Goal: Task Accomplishment & Management: Use online tool/utility

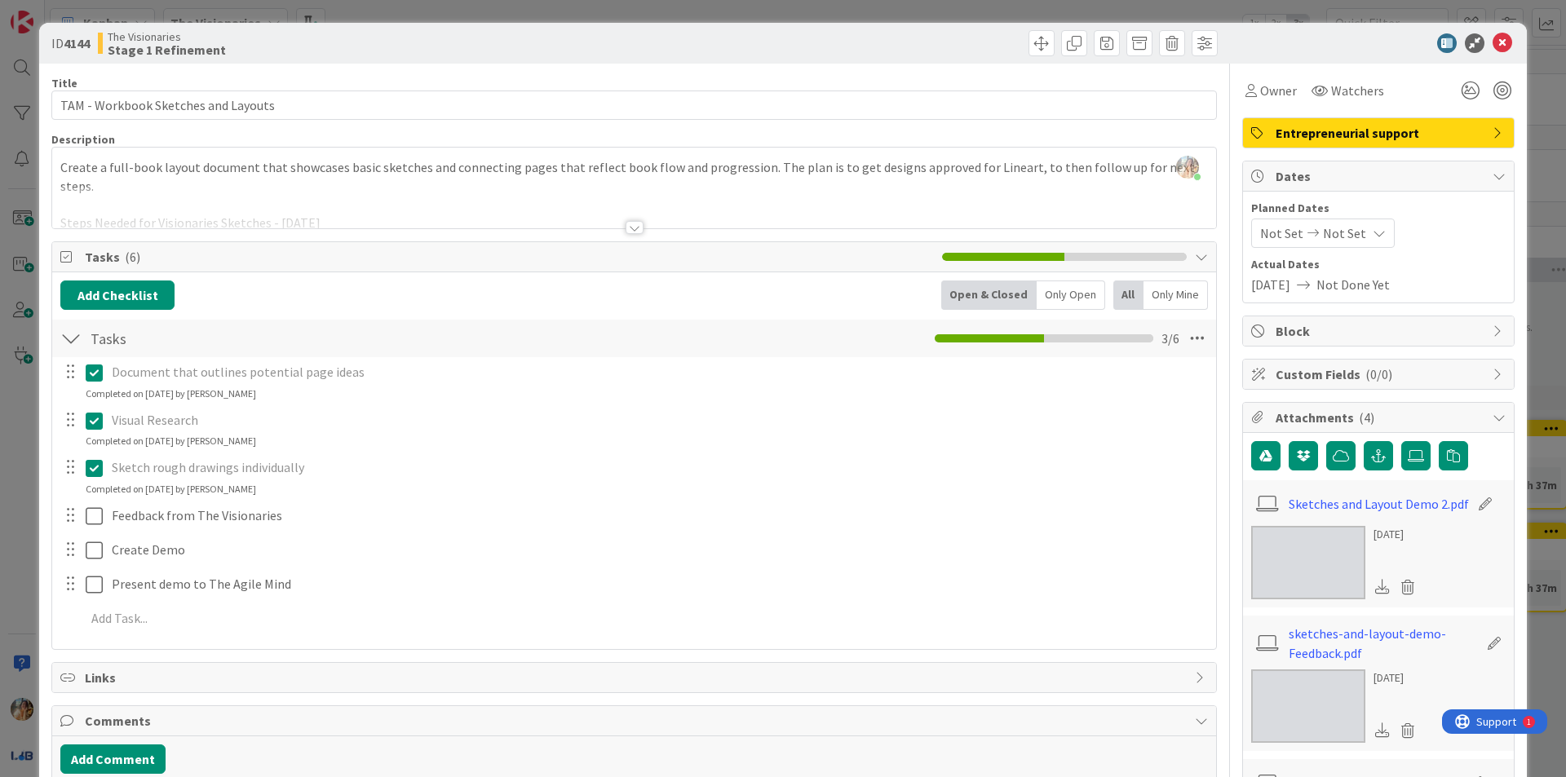
click at [396, 185] on div "Create a full-book layout document that showcases basic sketches and connecting…" at bounding box center [634, 191] width 1164 height 73
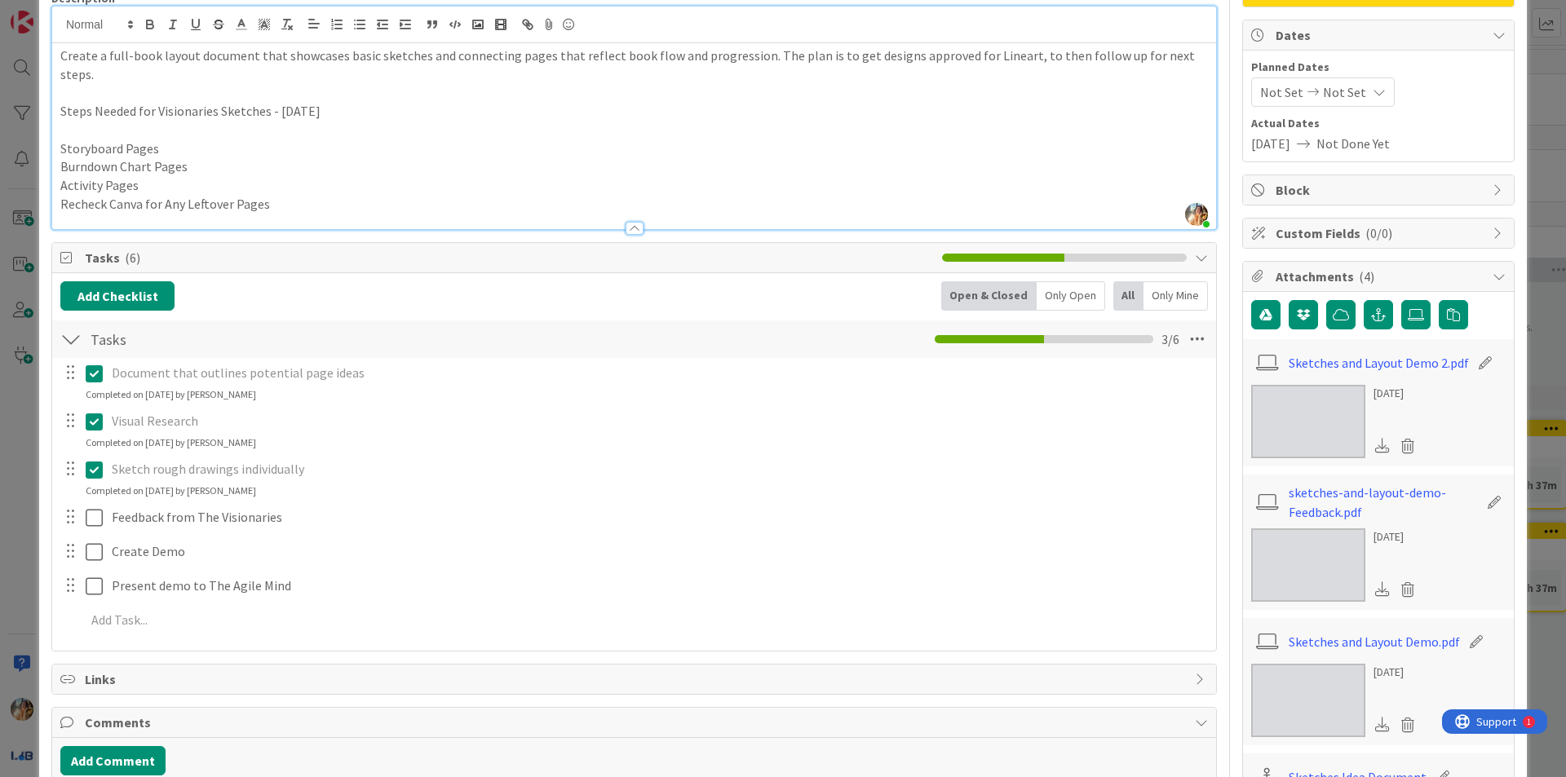
scroll to position [326, 0]
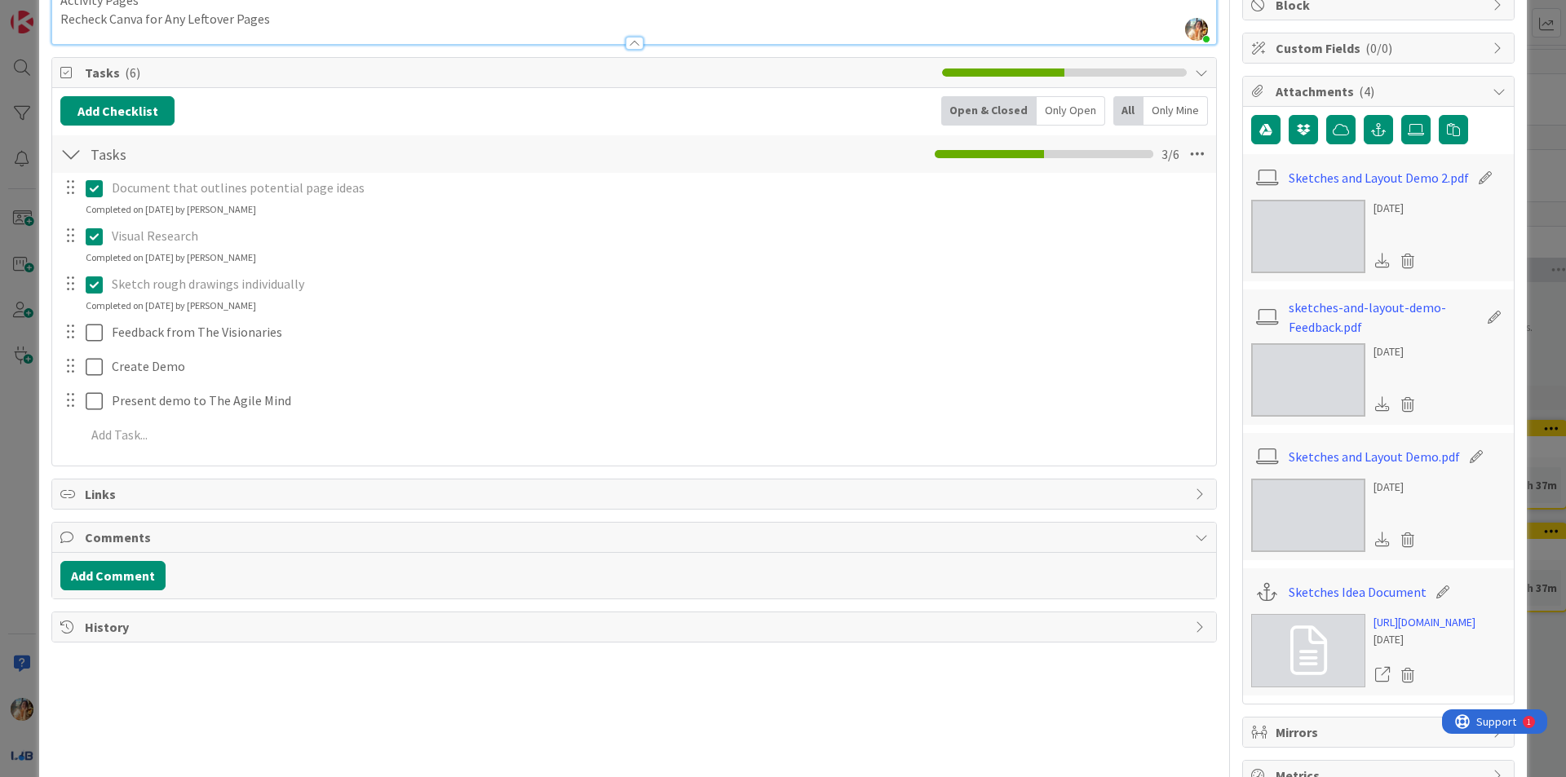
click at [0, 373] on div "ID 4144 The Visionaries Stage 1 Refinement Title 35 / 128 TAM - Workbook Sketch…" at bounding box center [783, 388] width 1566 height 777
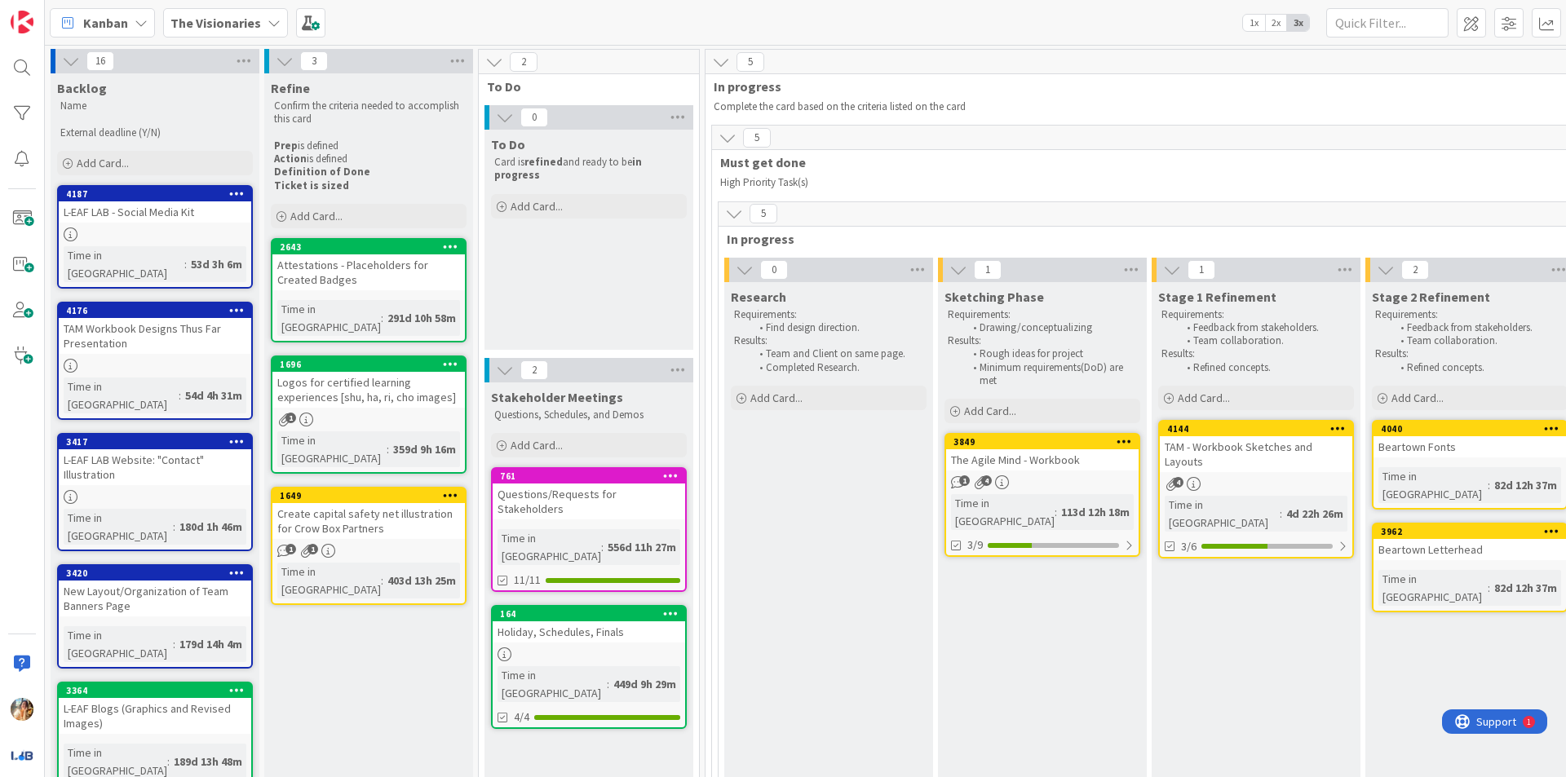
click at [1089, 464] on div "The Agile Mind - Workbook" at bounding box center [1042, 459] width 193 height 21
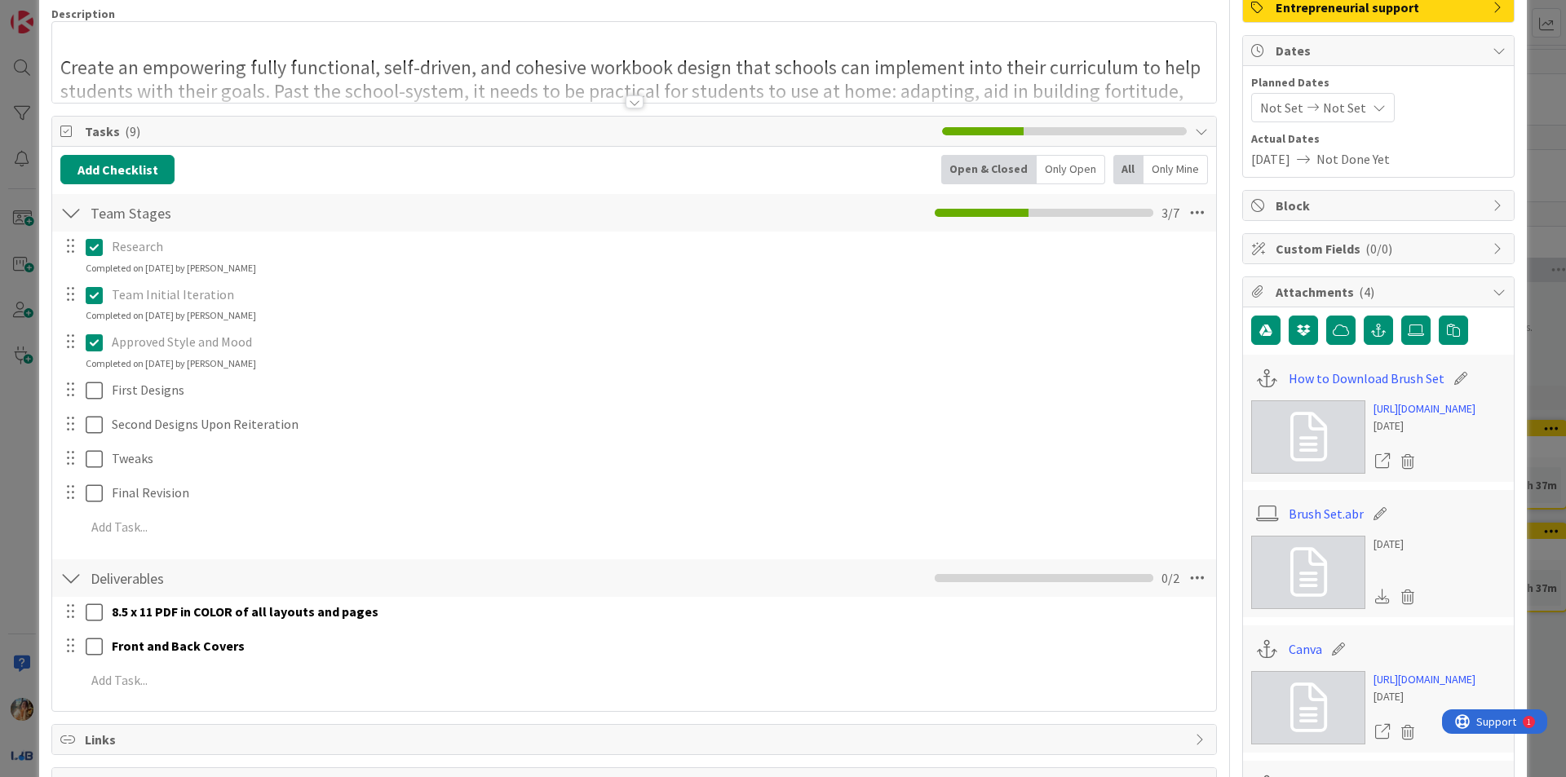
scroll to position [326, 0]
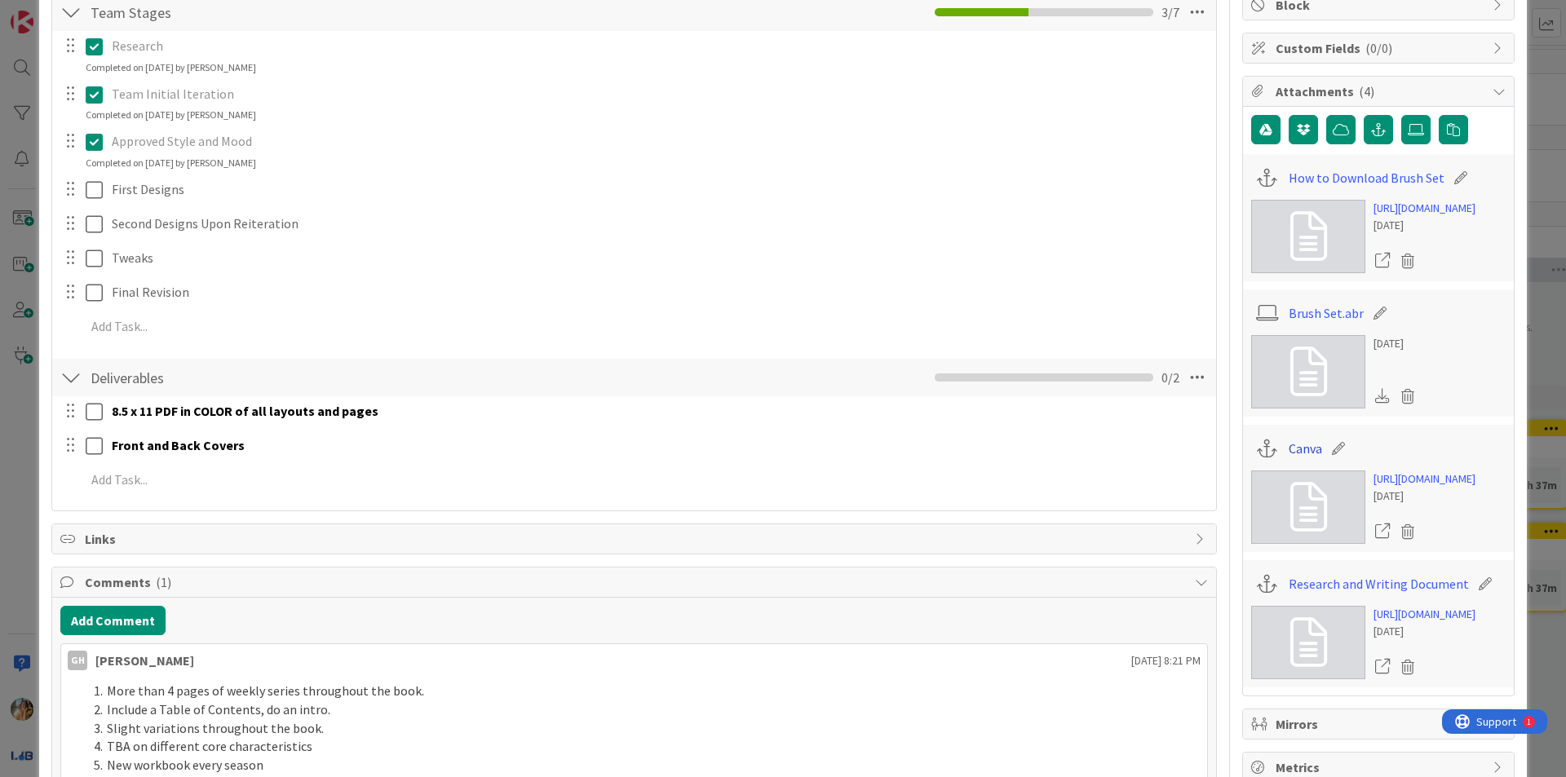
click at [1300, 458] on link "Canva" at bounding box center [1305, 449] width 33 height 20
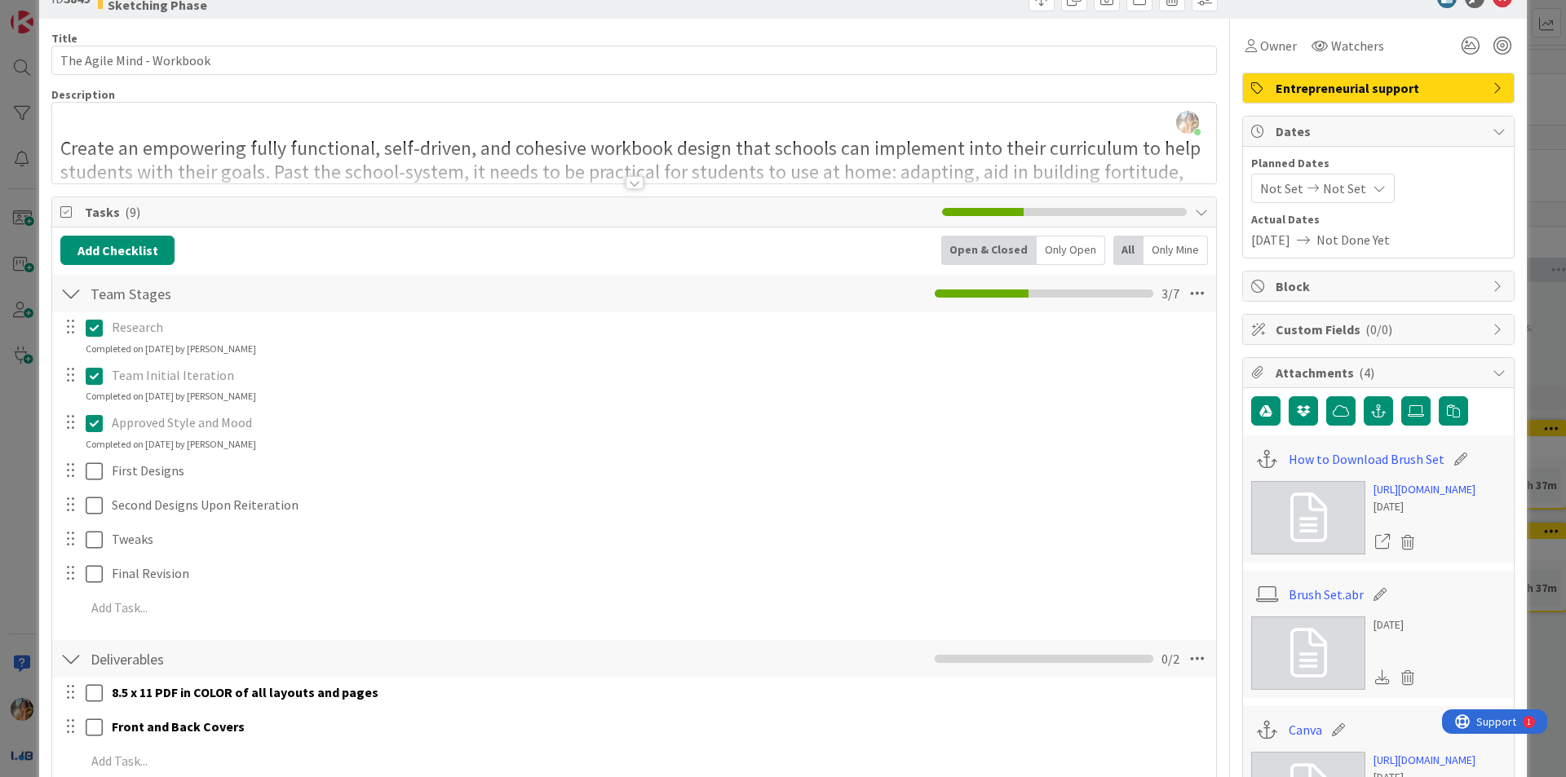
scroll to position [0, 0]
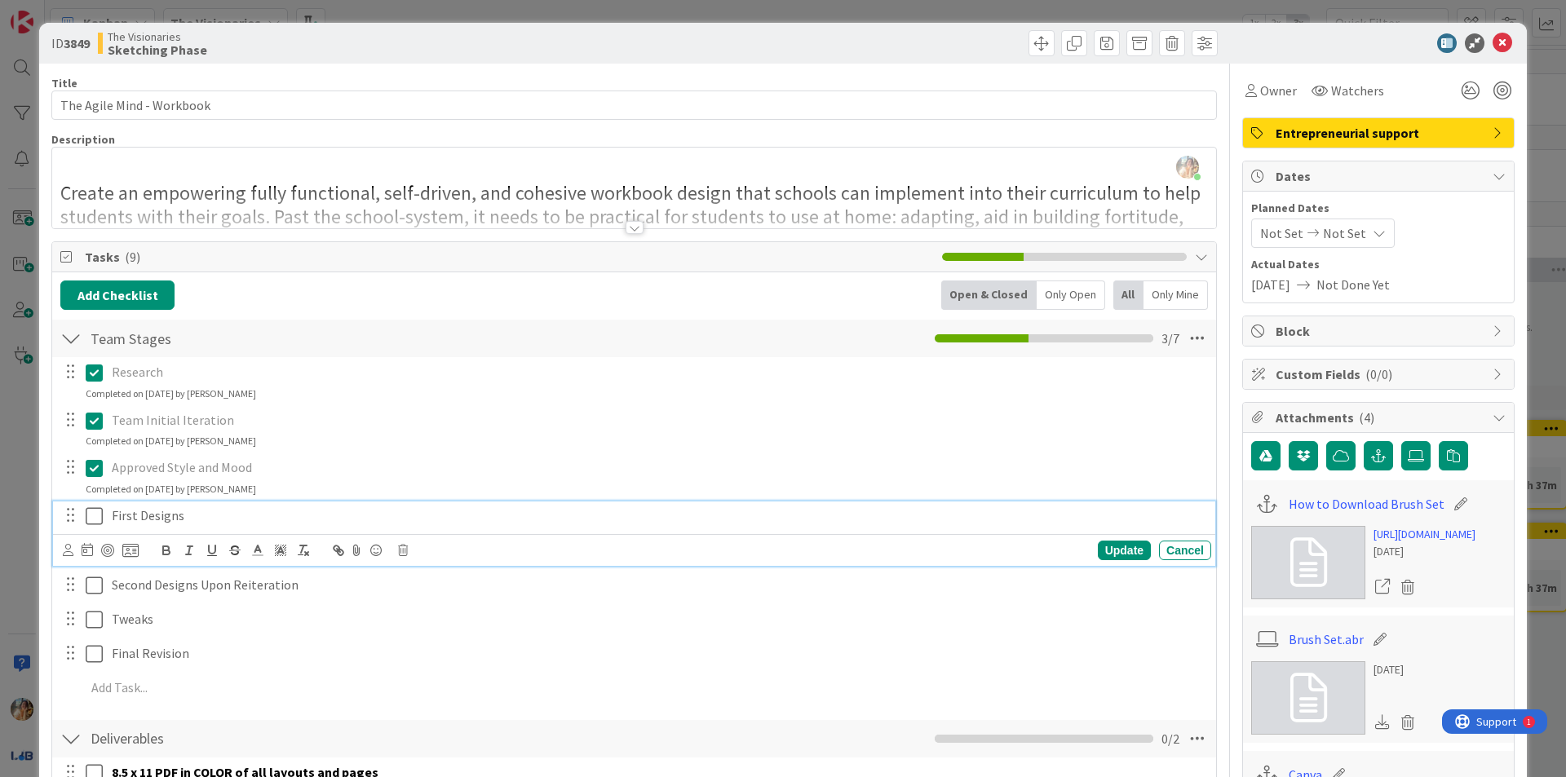
click at [214, 520] on p "First Designs" at bounding box center [658, 516] width 1093 height 19
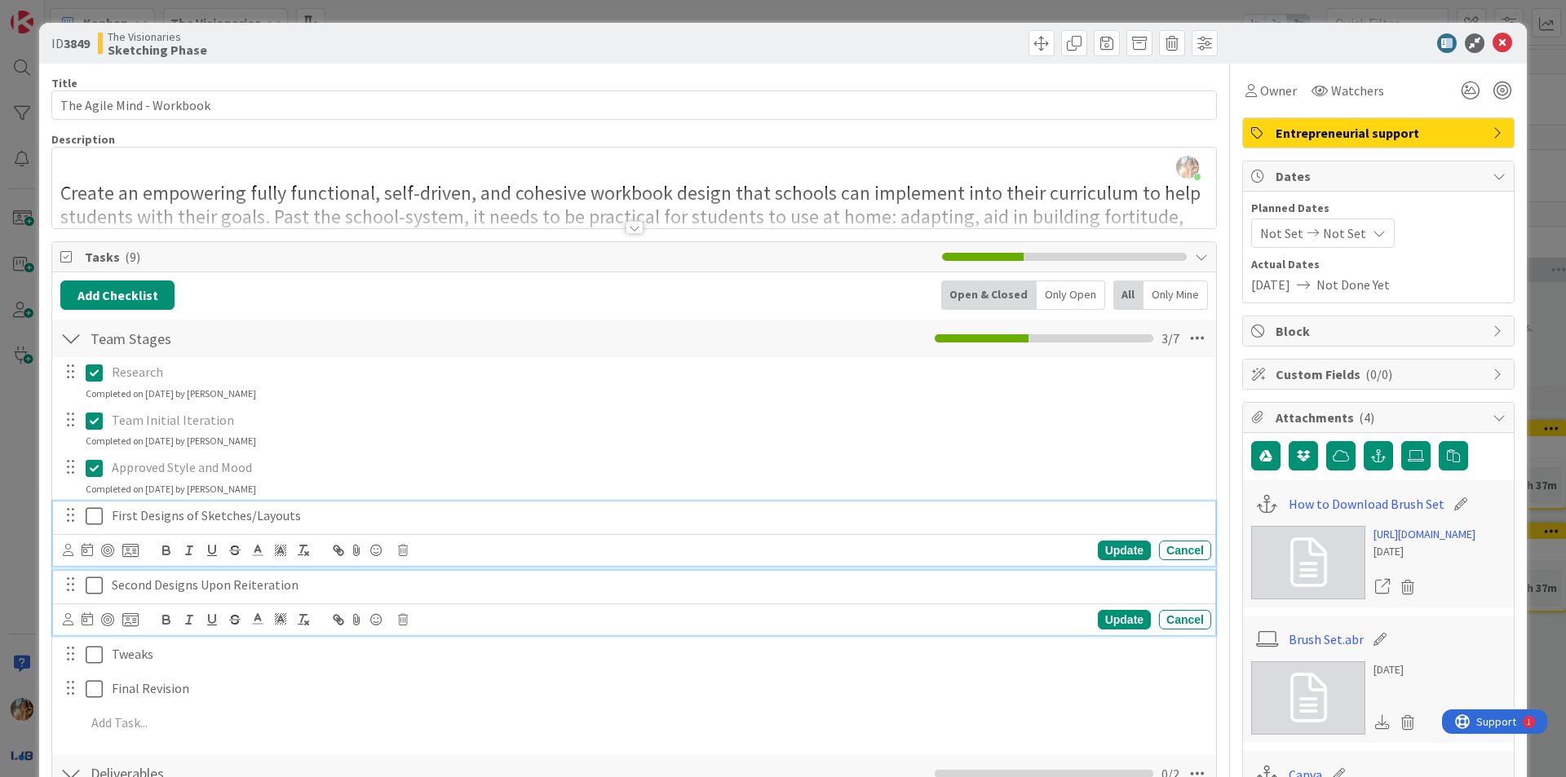
click at [300, 592] on p "Second Designs Upon Reiteration" at bounding box center [658, 585] width 1093 height 19
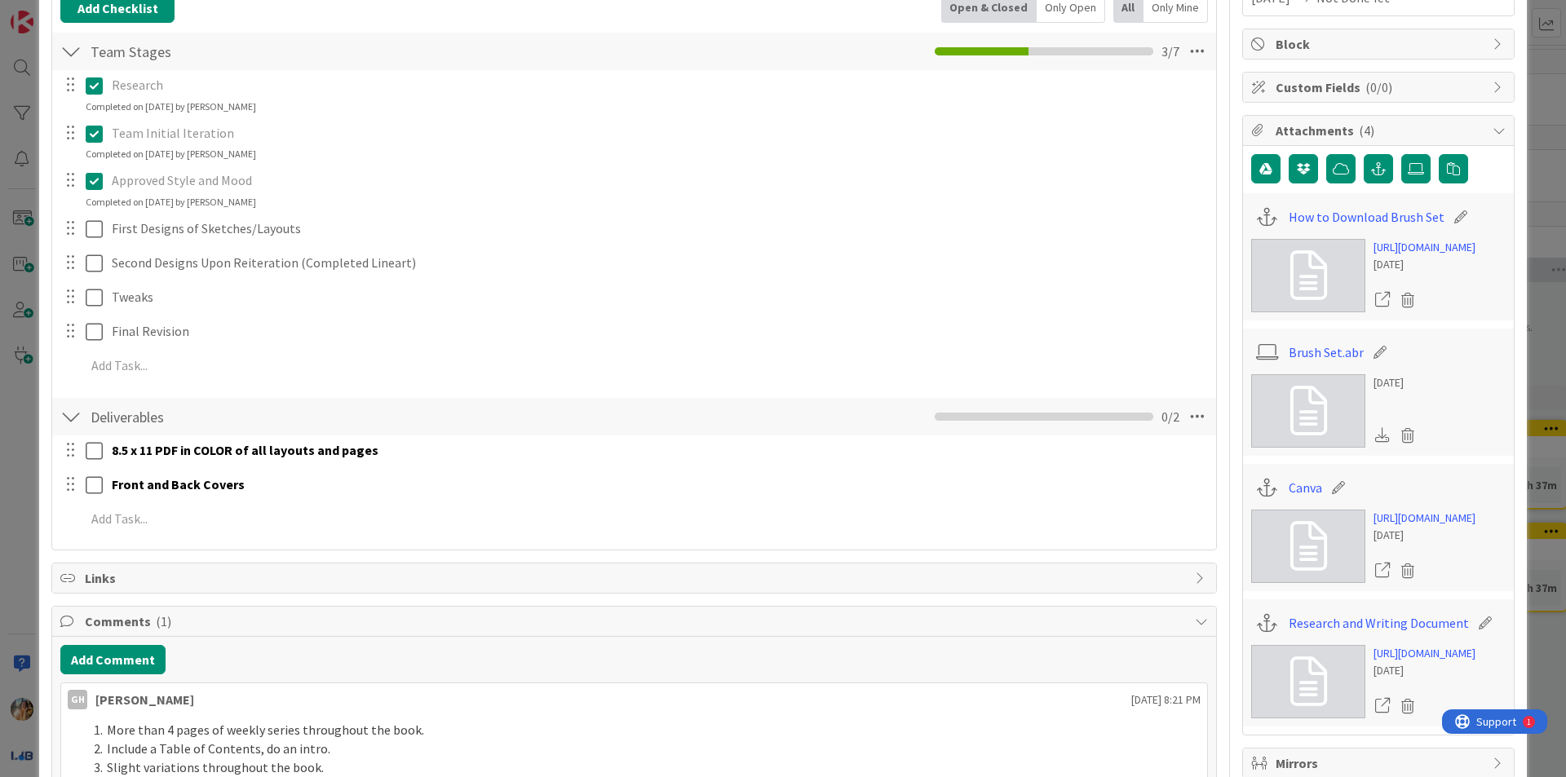
scroll to position [95, 0]
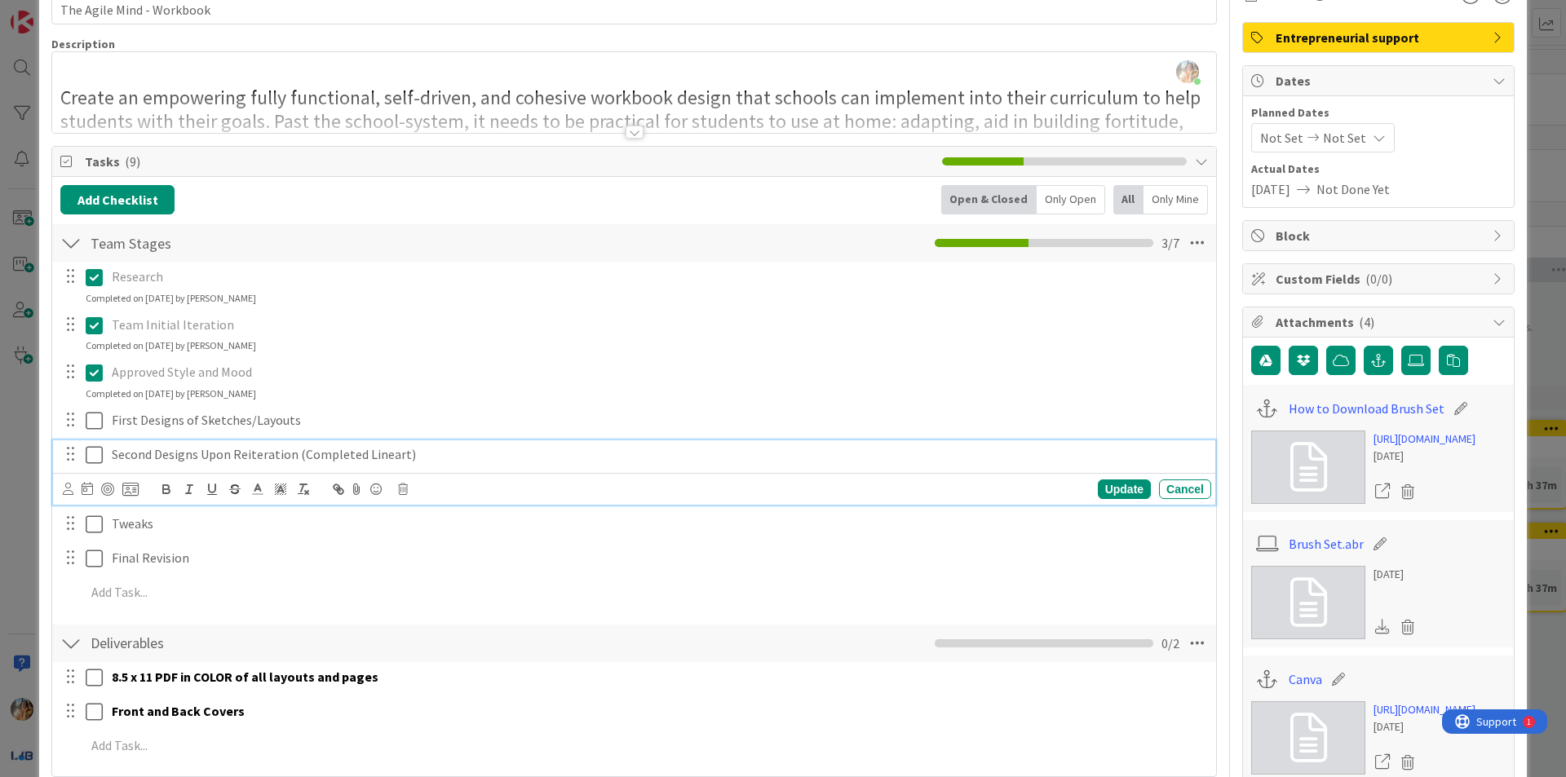
click at [383, 452] on p "Second Designs Upon Reiteration (Completed Lineart)" at bounding box center [658, 454] width 1093 height 19
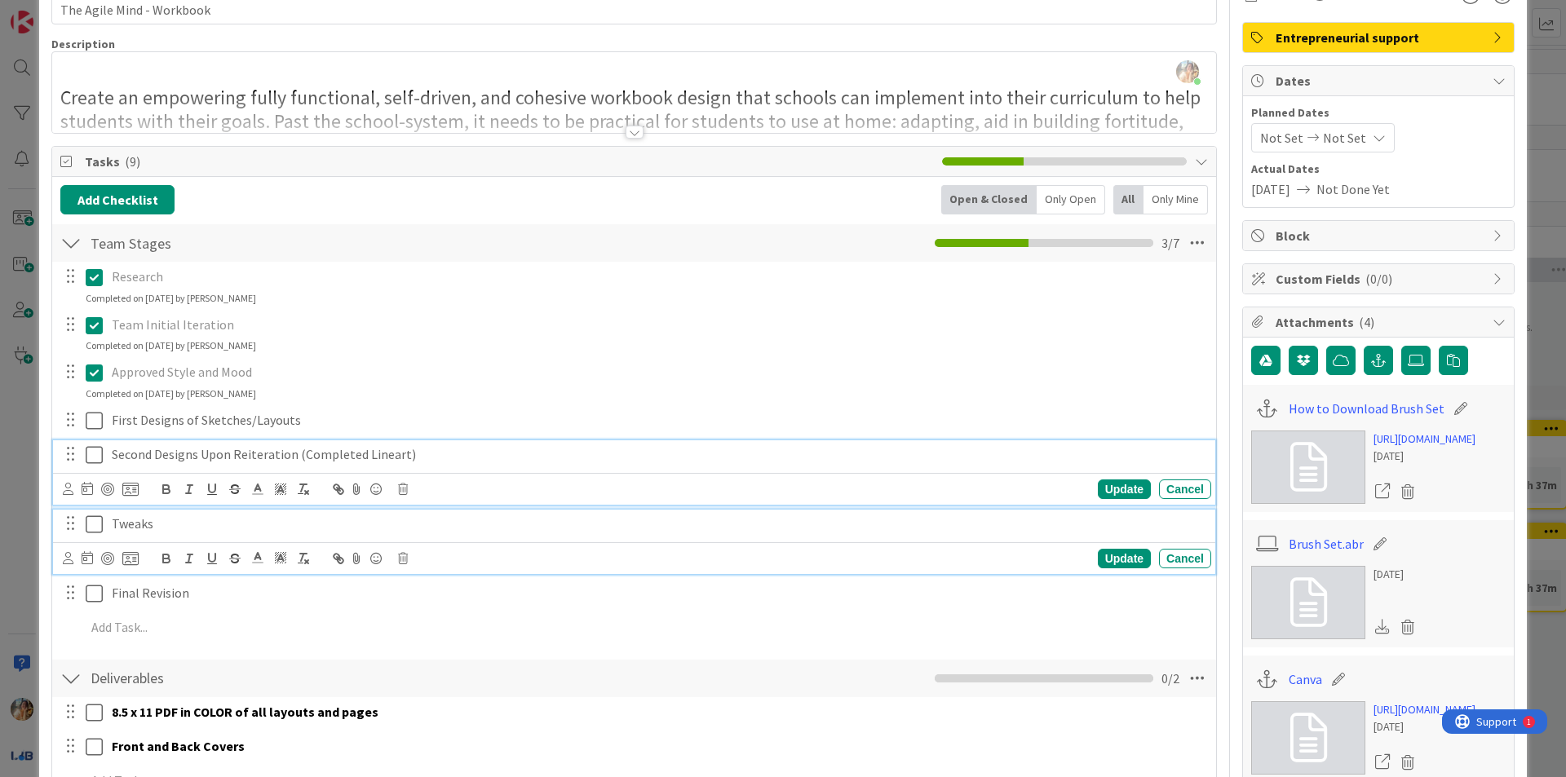
click at [246, 530] on p "Tweaks" at bounding box center [658, 524] width 1093 height 19
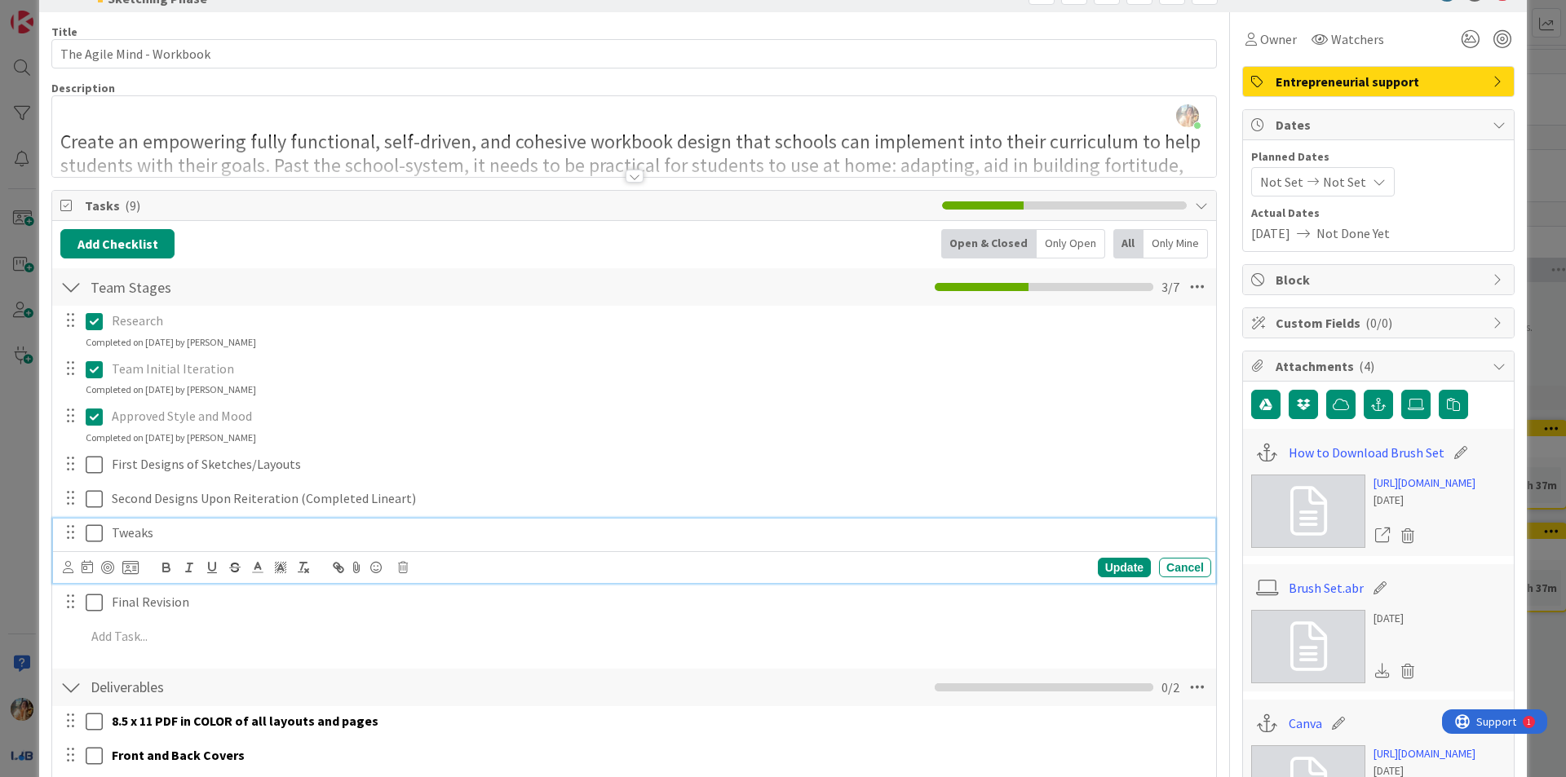
scroll to position [163, 0]
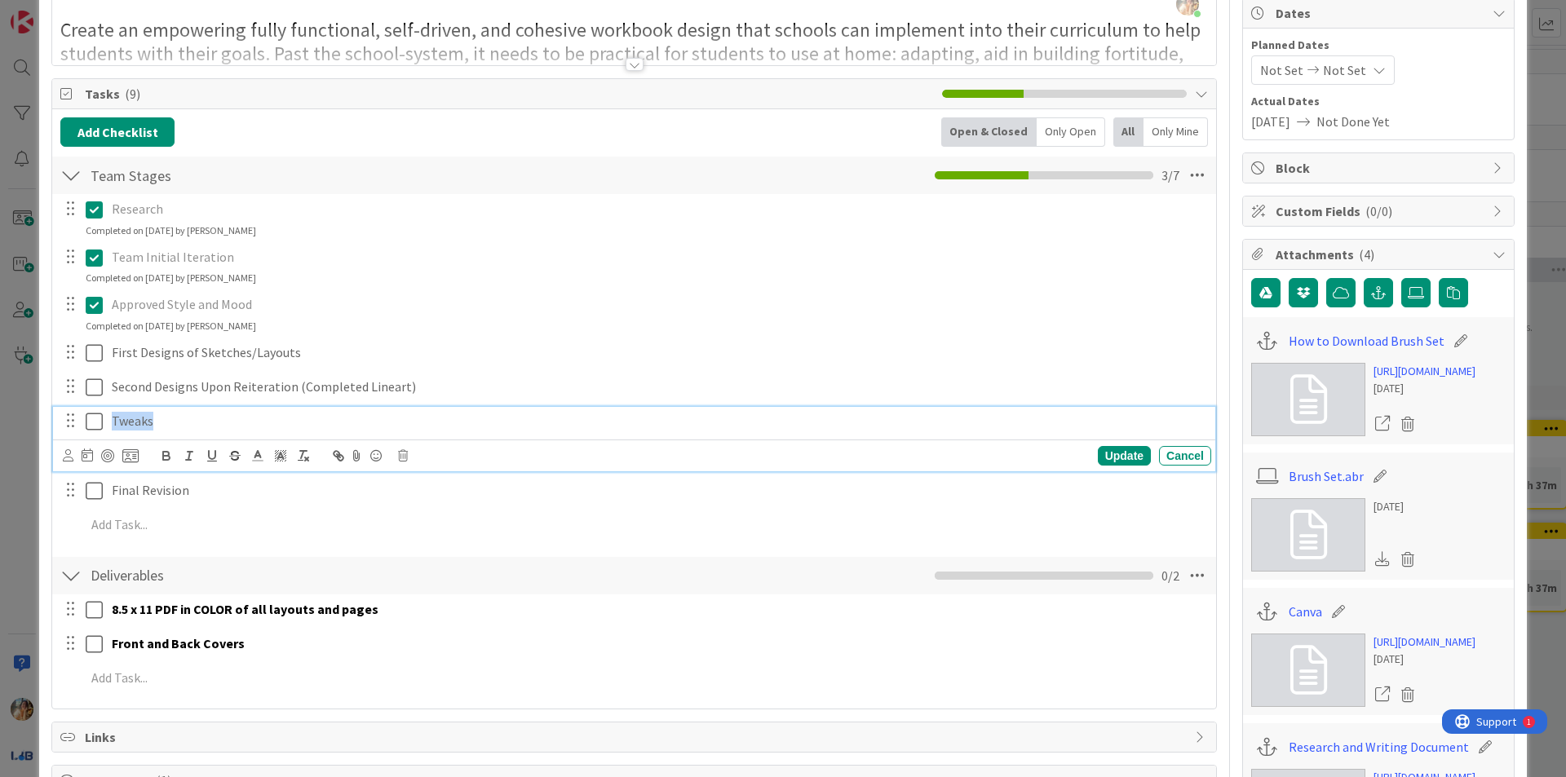
drag, startPoint x: 162, startPoint y: 421, endPoint x: 99, endPoint y: 423, distance: 62.8
click at [99, 423] on div "Tweaks" at bounding box center [636, 421] width 1152 height 29
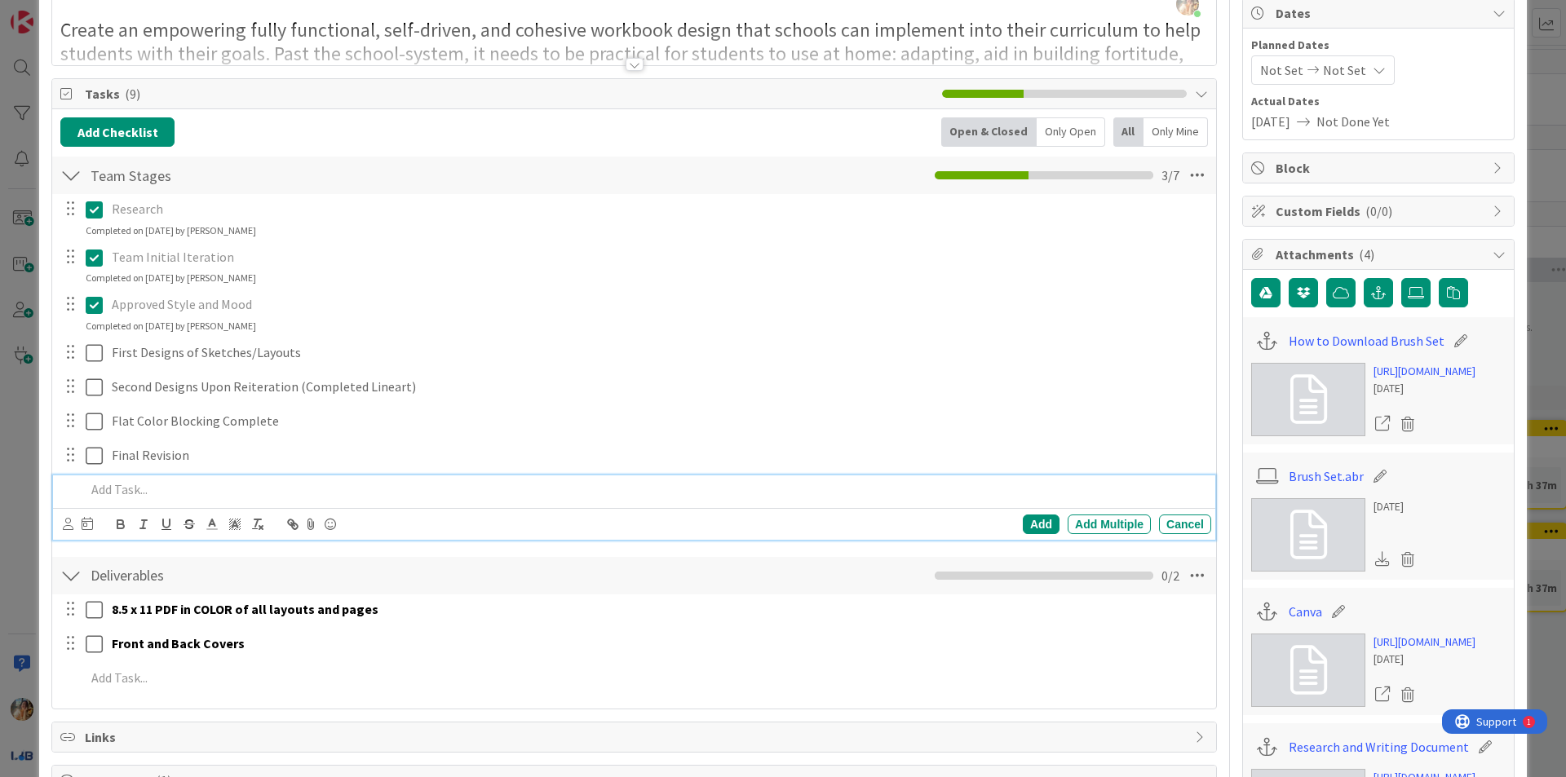
click at [189, 492] on p at bounding box center [645, 489] width 1119 height 19
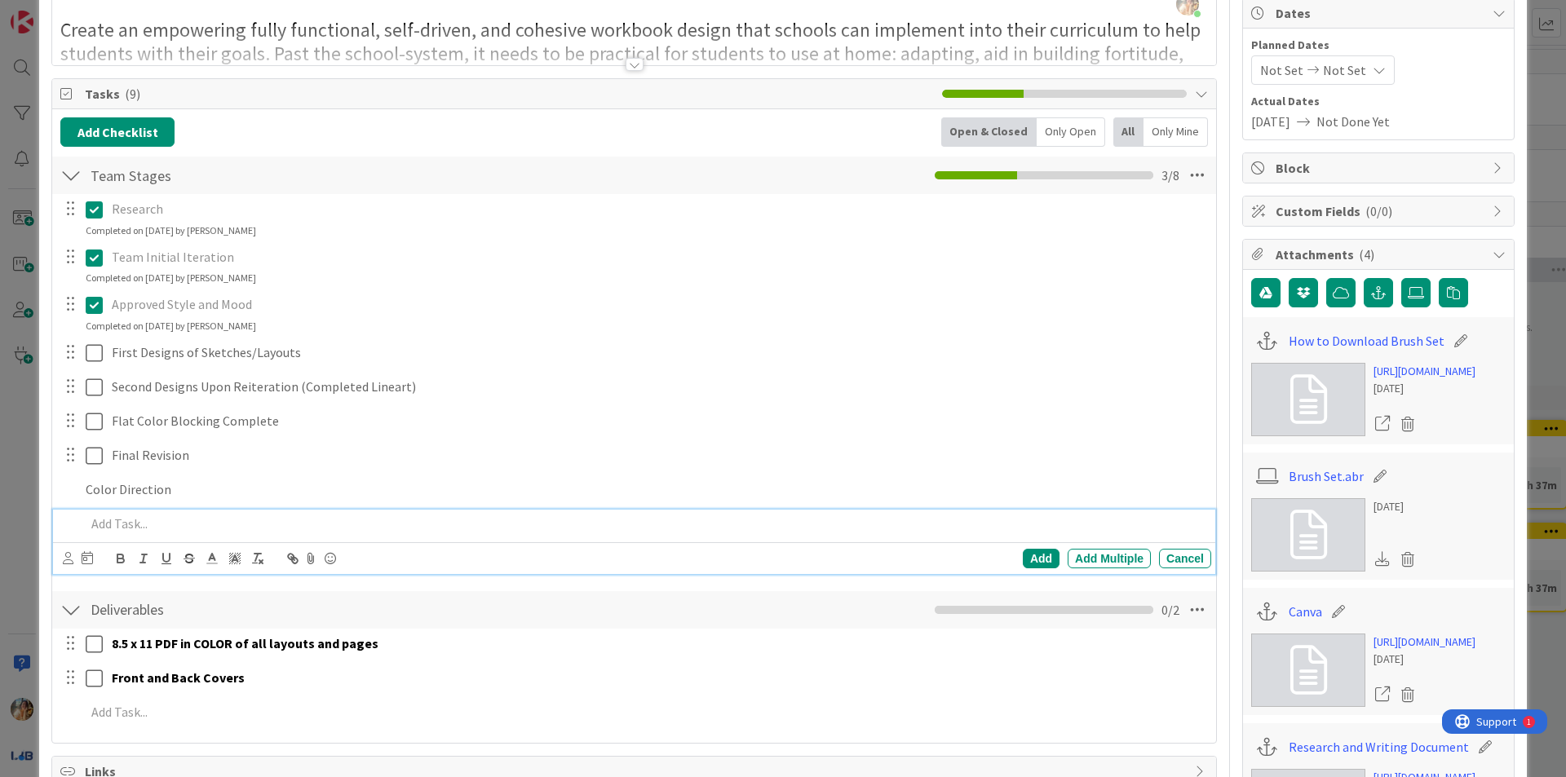
scroll to position [197, 0]
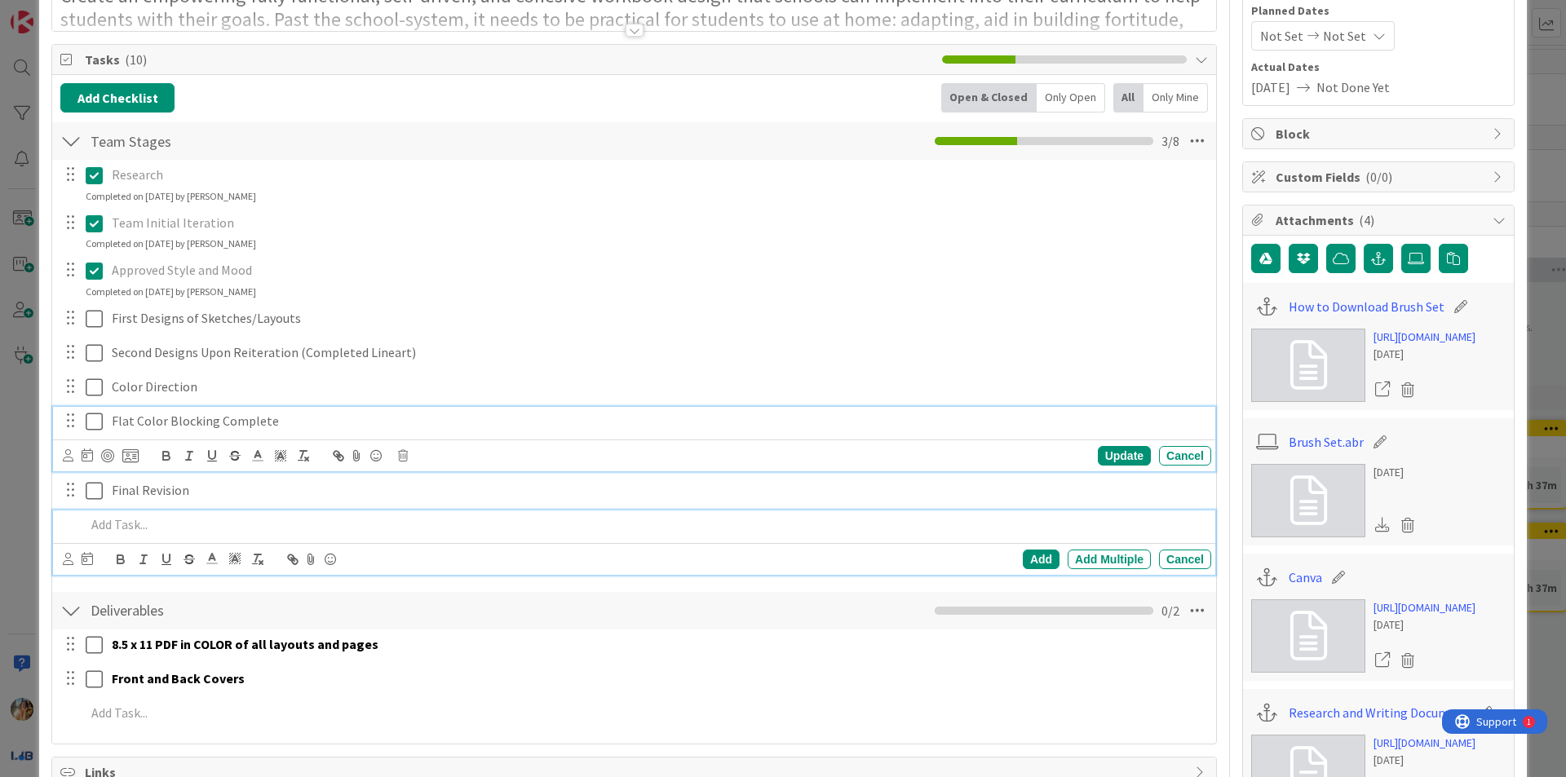
click at [299, 435] on div "Flat Color Blocking Complete" at bounding box center [658, 421] width 1106 height 29
click at [268, 520] on p at bounding box center [645, 525] width 1119 height 19
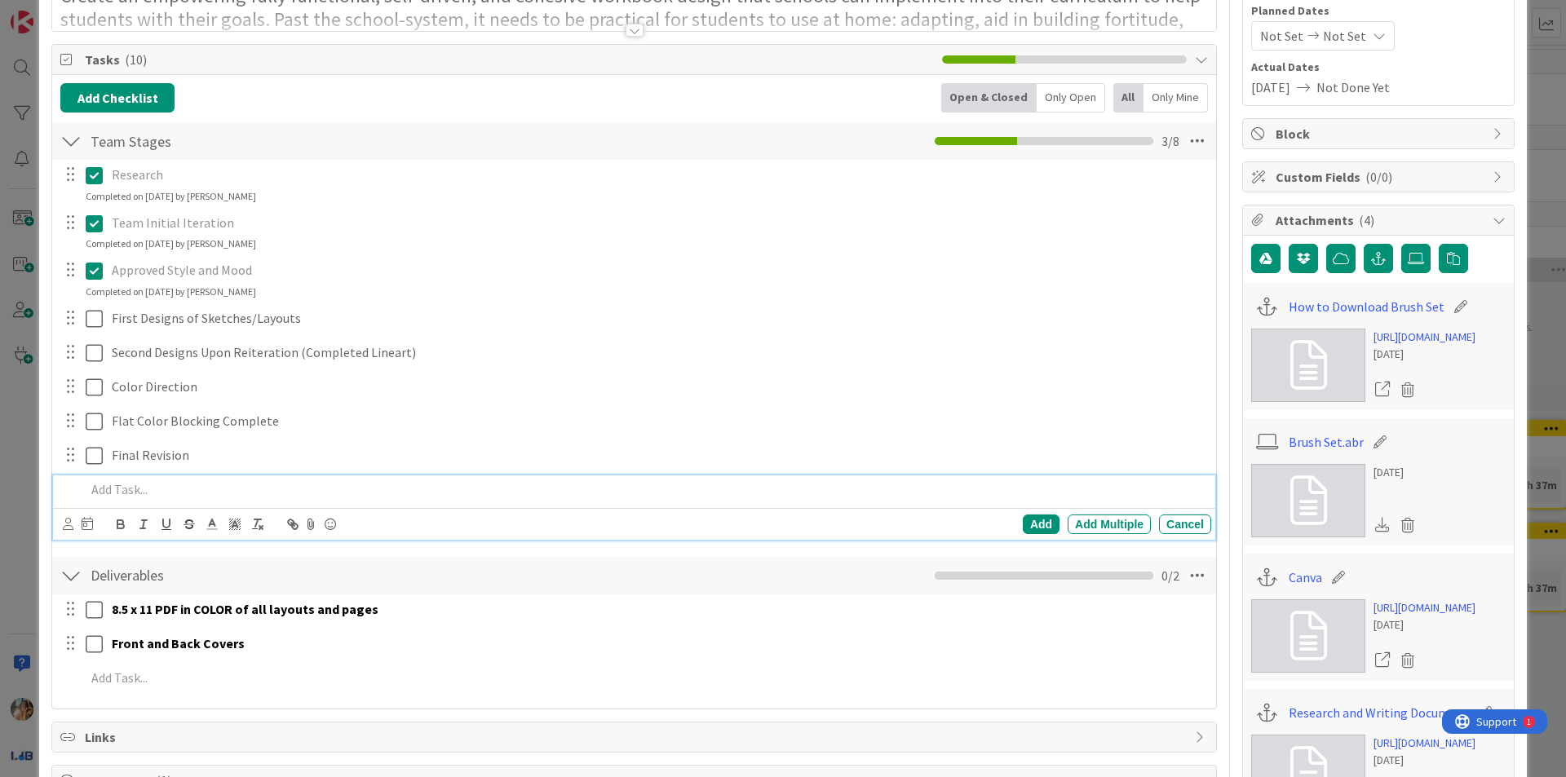
scroll to position [162, 0]
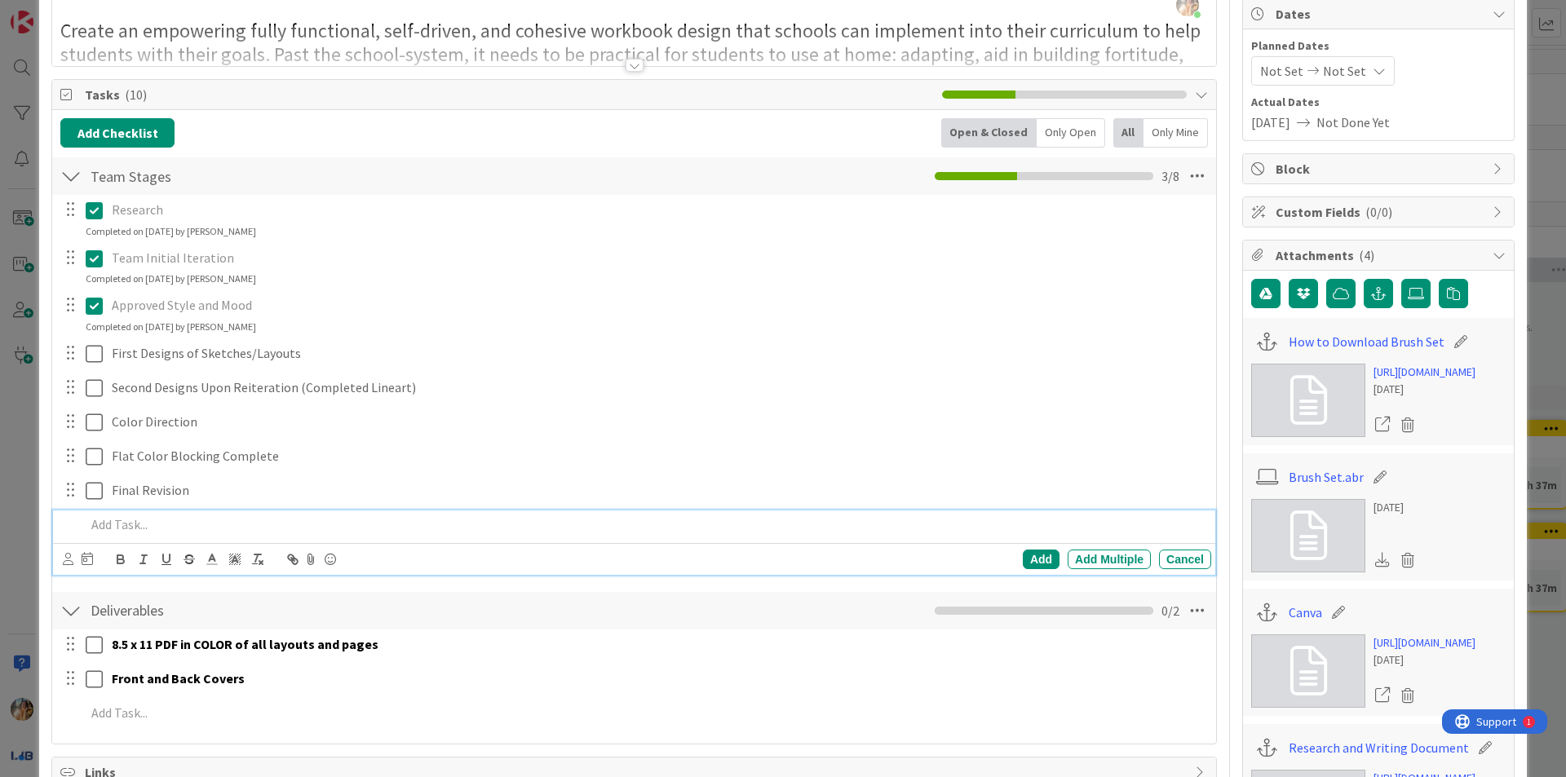
click at [396, 583] on div "Add Checklist Open & Closed Only Open All Only Mine Team Stages Checklist Name …" at bounding box center [634, 427] width 1148 height 618
click at [215, 521] on p at bounding box center [645, 525] width 1119 height 19
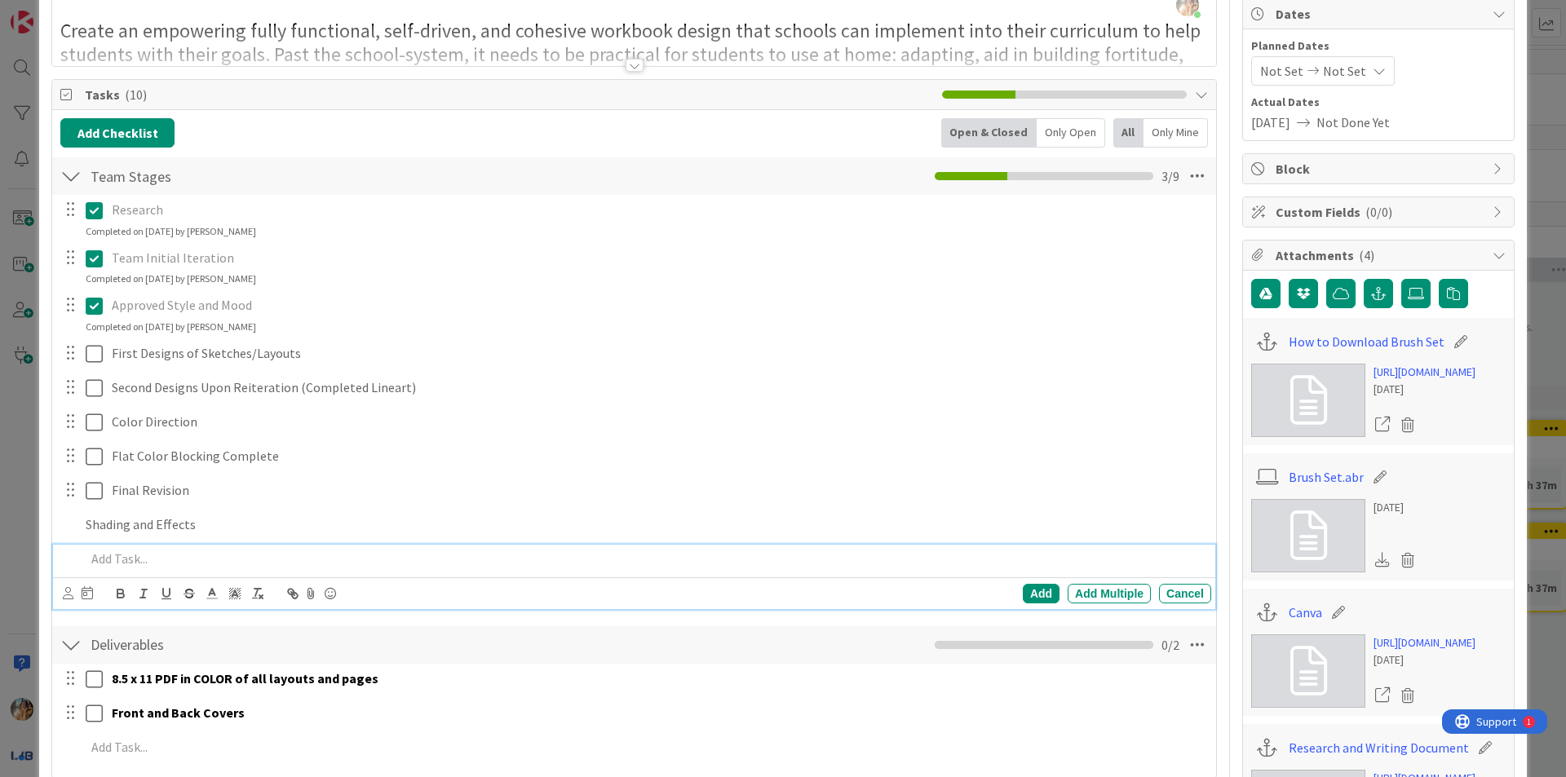
scroll to position [197, 0]
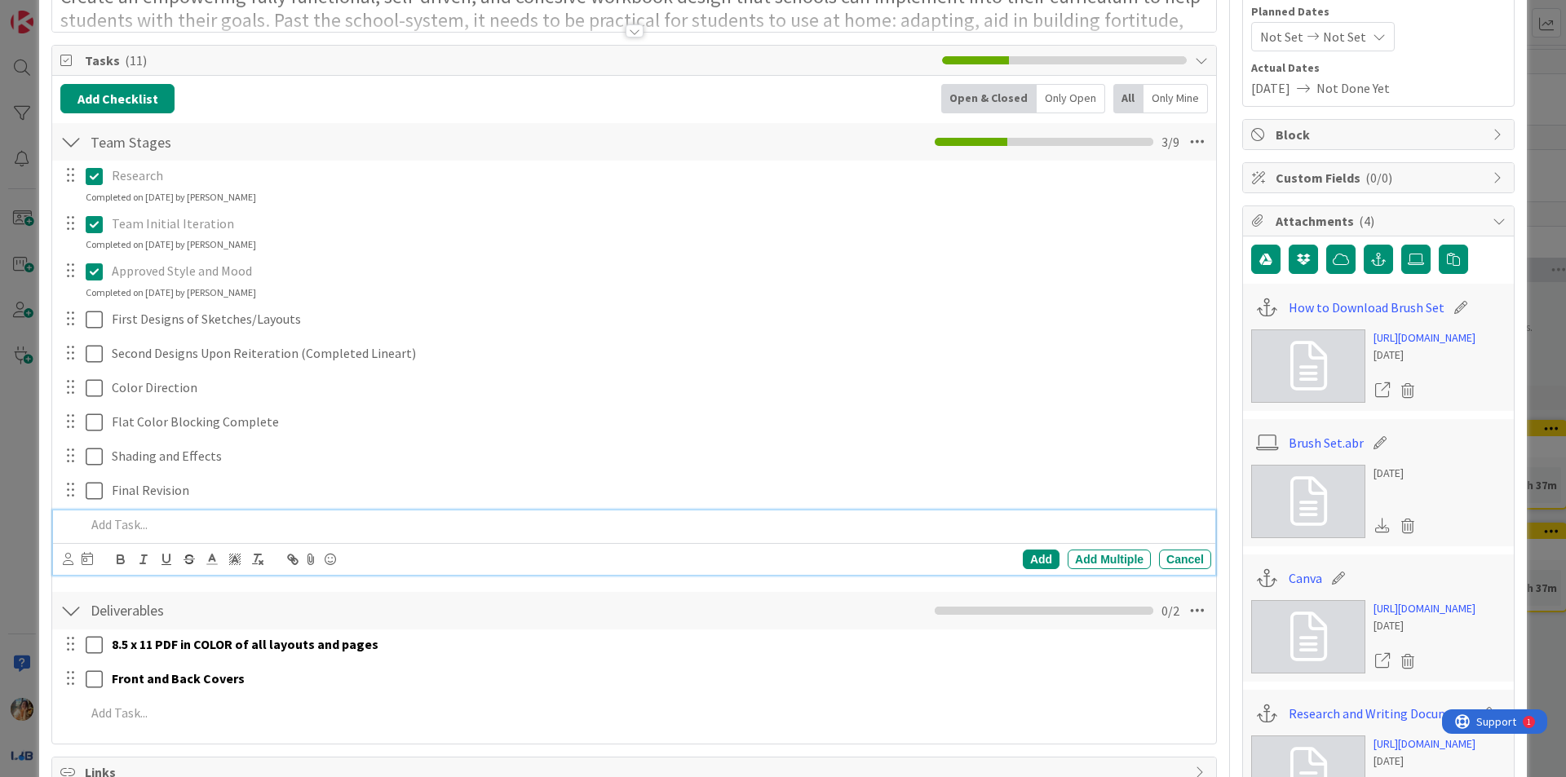
click at [45, 472] on div "ID 3849 The Visionaries Sketching Phase Title 25 / 128 The Agile Mind - Workboo…" at bounding box center [783, 495] width 1488 height 1339
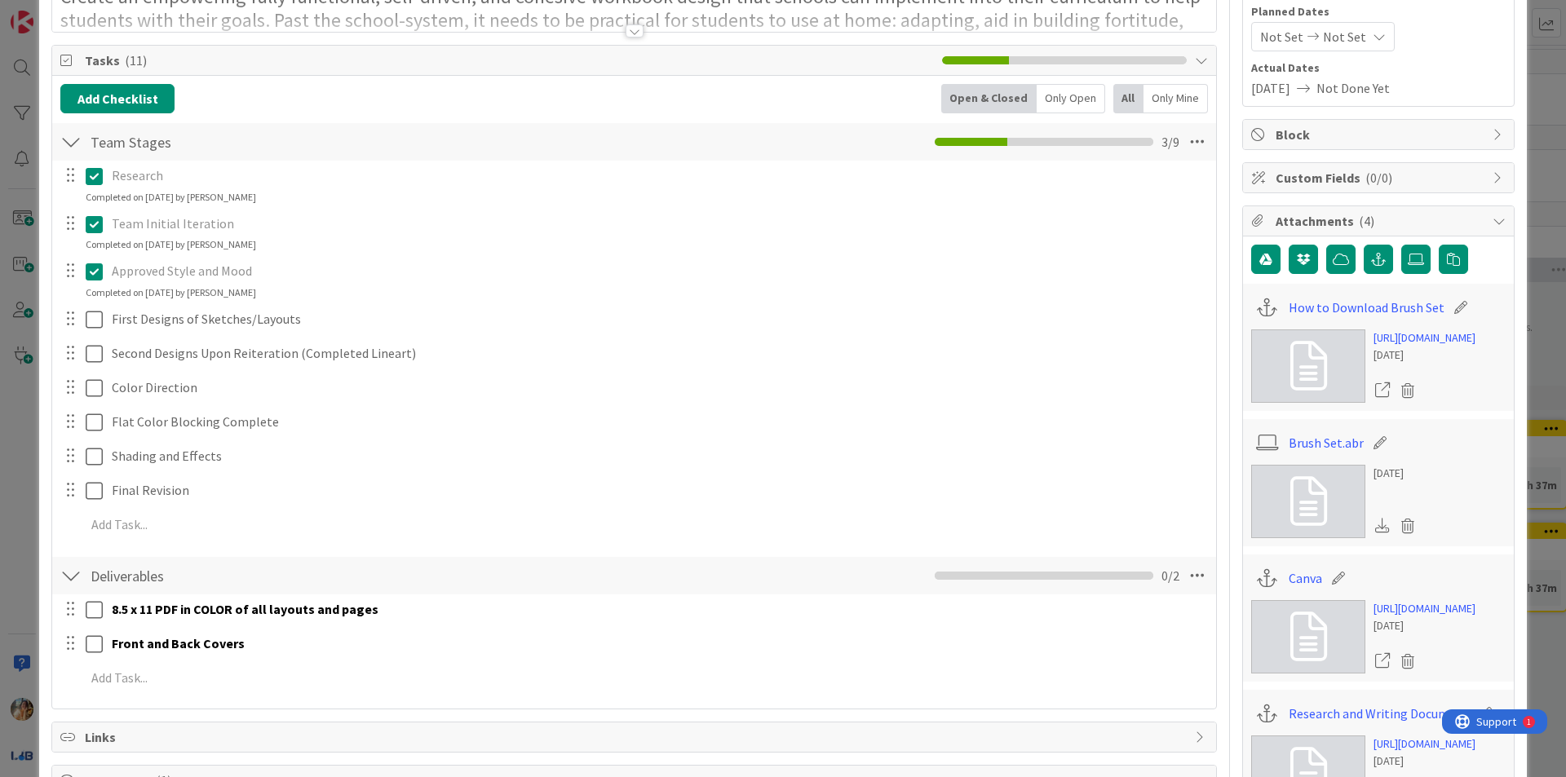
click at [20, 474] on div "ID 3849 The Visionaries Sketching Phase Title 25 / 128 The Agile Mind - Workboo…" at bounding box center [783, 388] width 1566 height 777
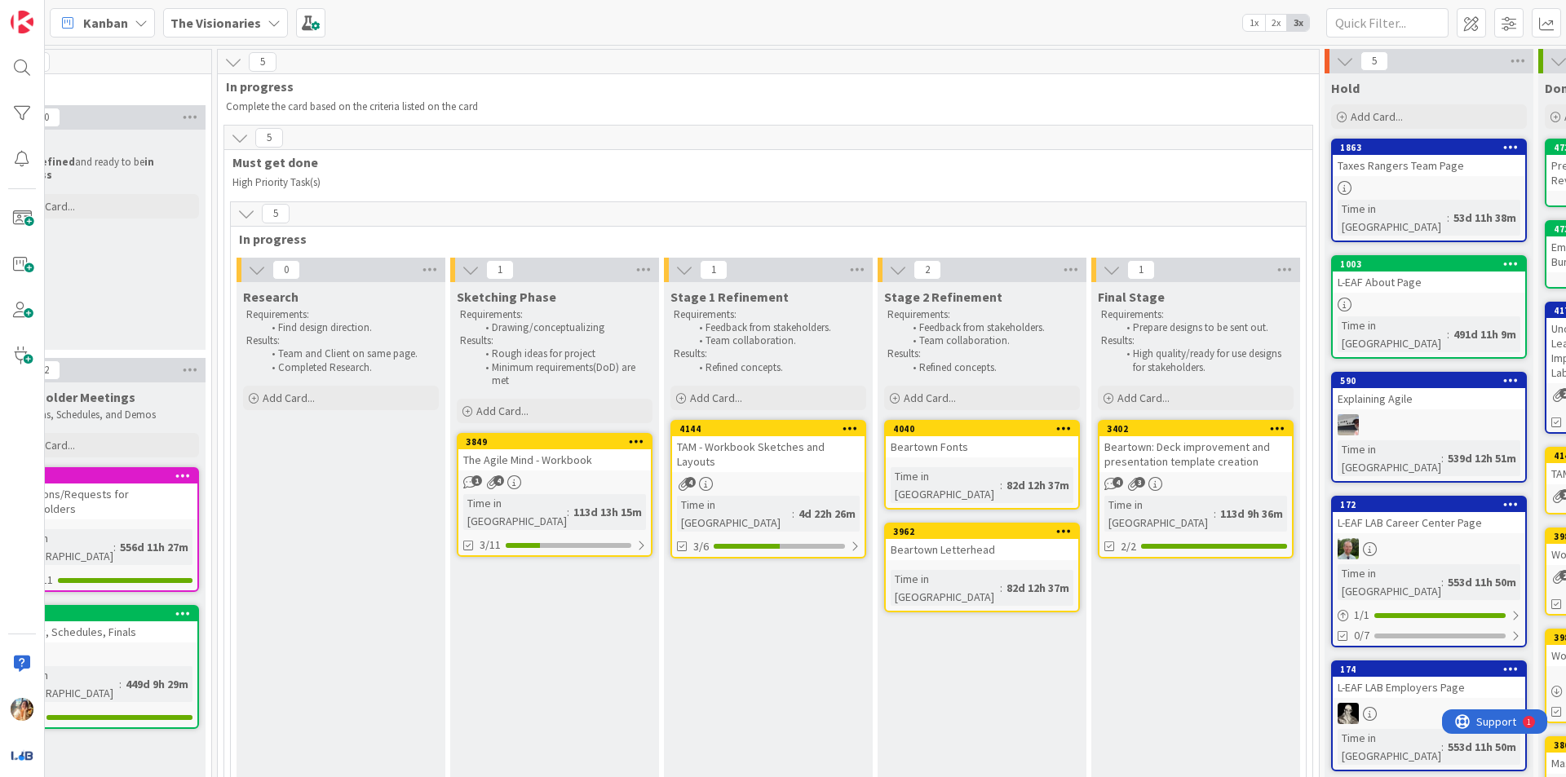
scroll to position [0, 304]
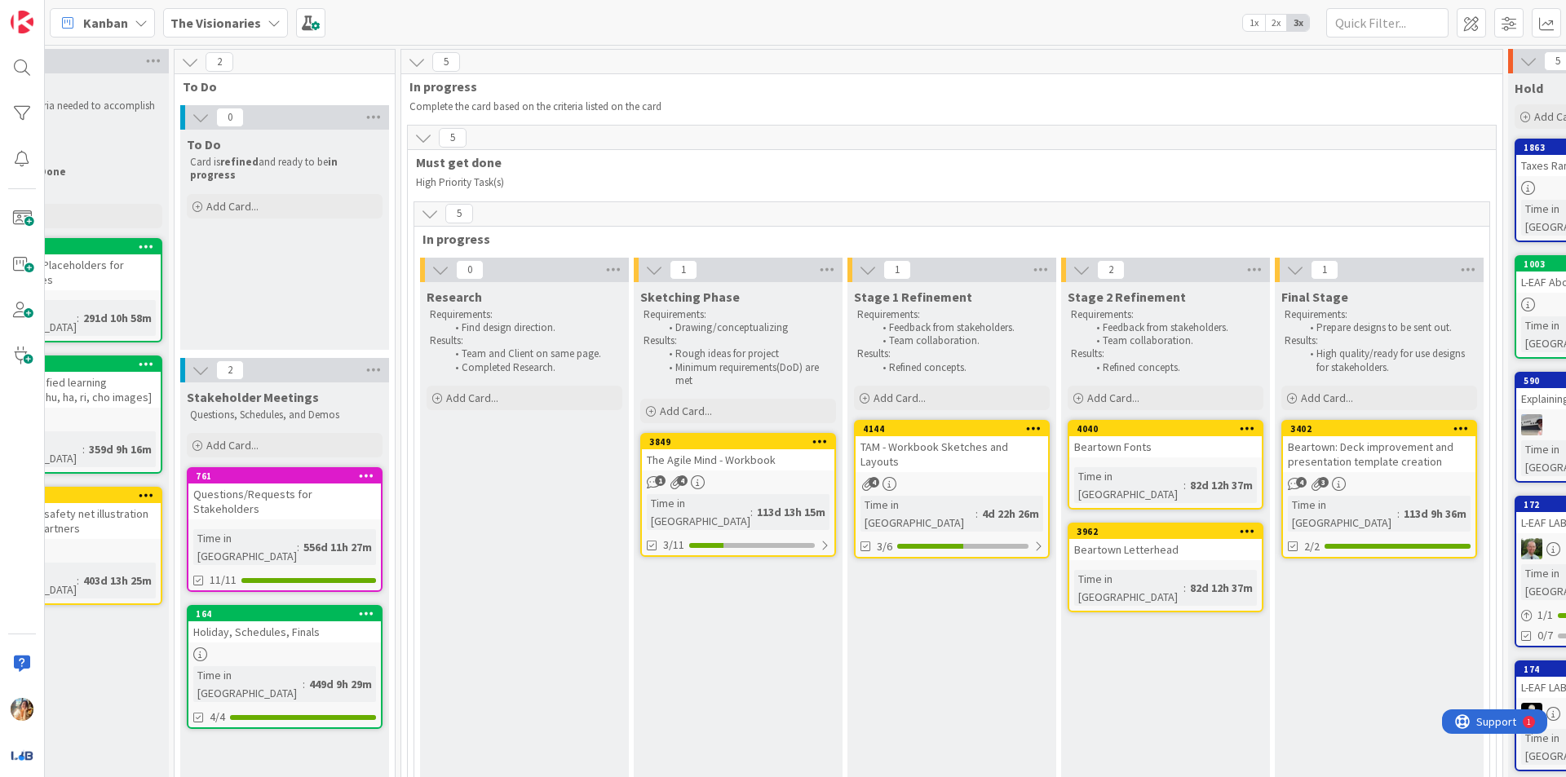
click at [944, 465] on div "TAM - Workbook Sketches and Layouts" at bounding box center [952, 454] width 193 height 36
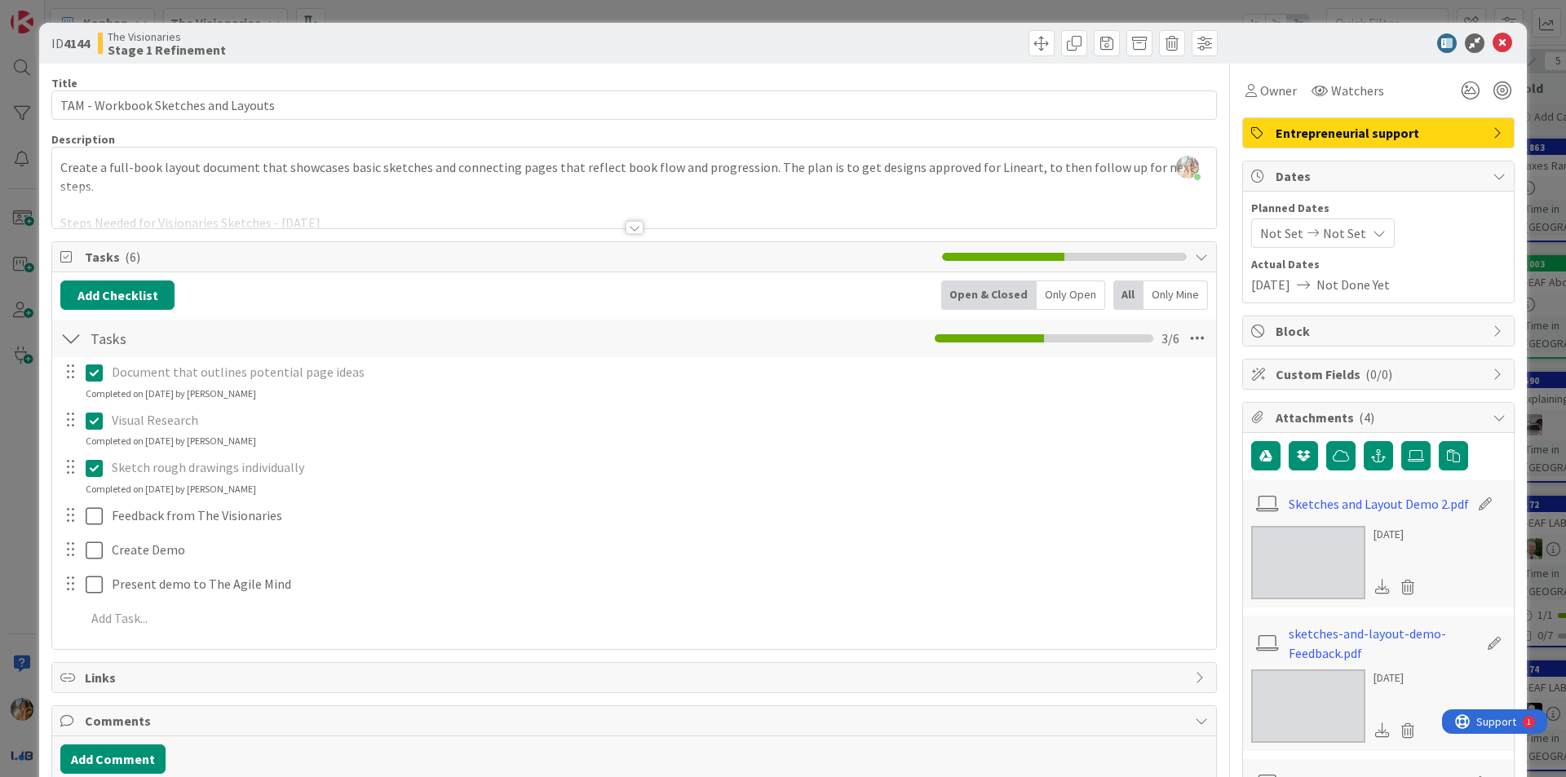
click at [619, 211] on div at bounding box center [634, 208] width 1164 height 42
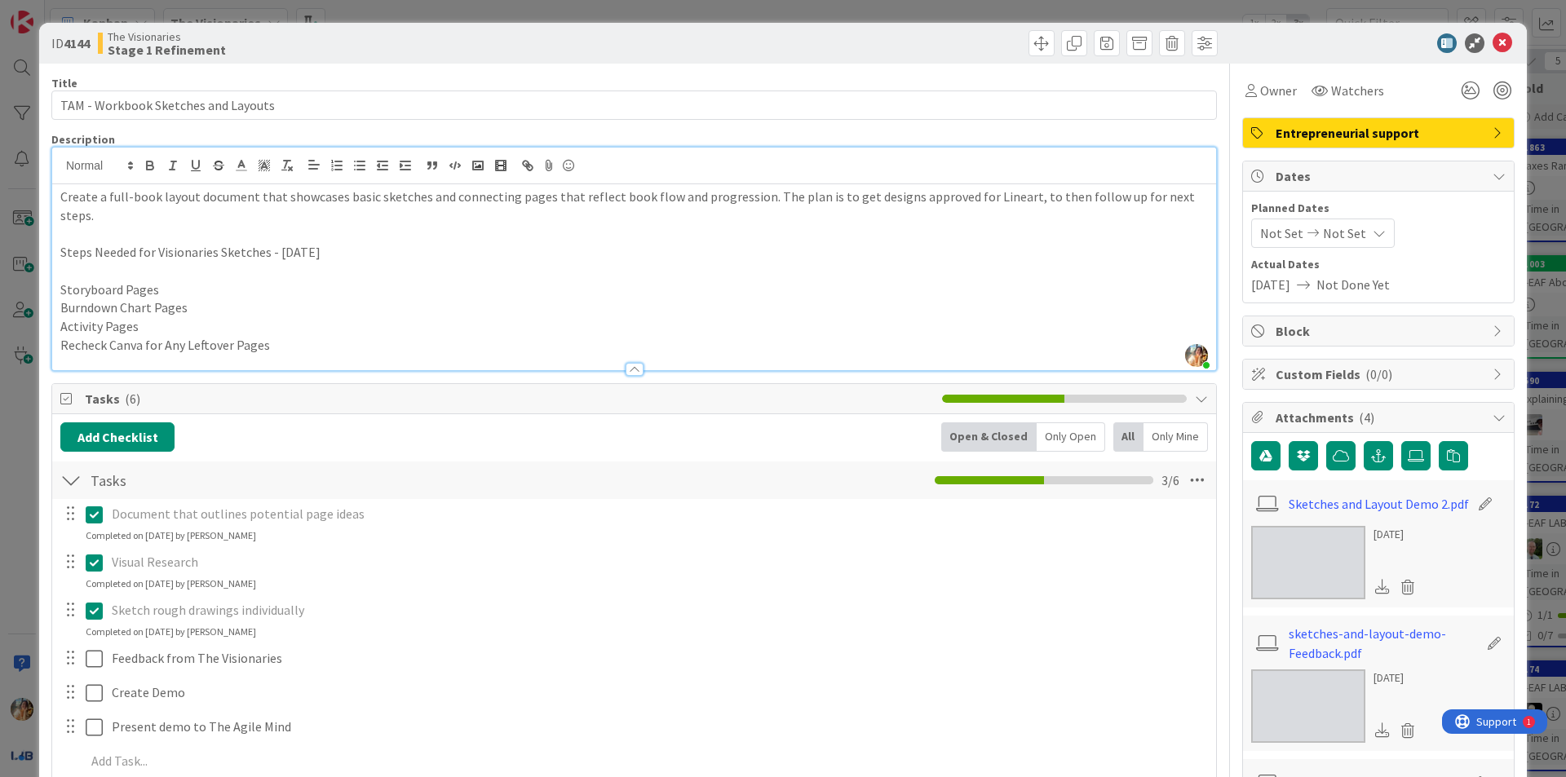
click at [404, 336] on p "Recheck Canva for Any Leftover Pages" at bounding box center [634, 345] width 1148 height 19
drag, startPoint x: 363, startPoint y: 245, endPoint x: 61, endPoint y: 229, distance: 302.2
click at [61, 229] on div "Create a full-book layout document that showcases basic sketches and connecting…" at bounding box center [634, 277] width 1164 height 186
copy p "Steps Needed for Visionaries Sketches - [DATE]"
click at [381, 336] on p "Recheck Canva for Any Leftover Pages" at bounding box center [634, 345] width 1148 height 19
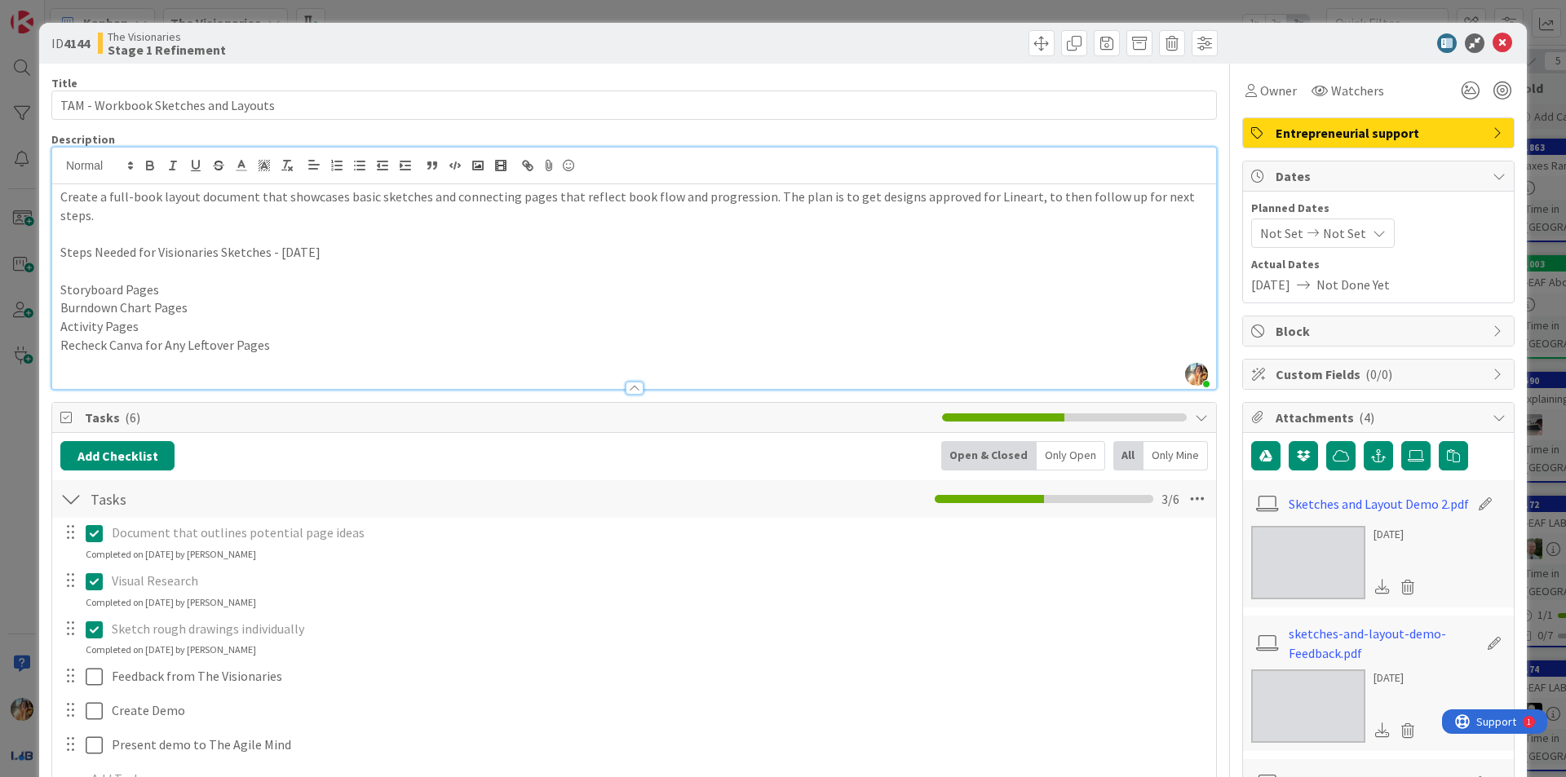
paste div
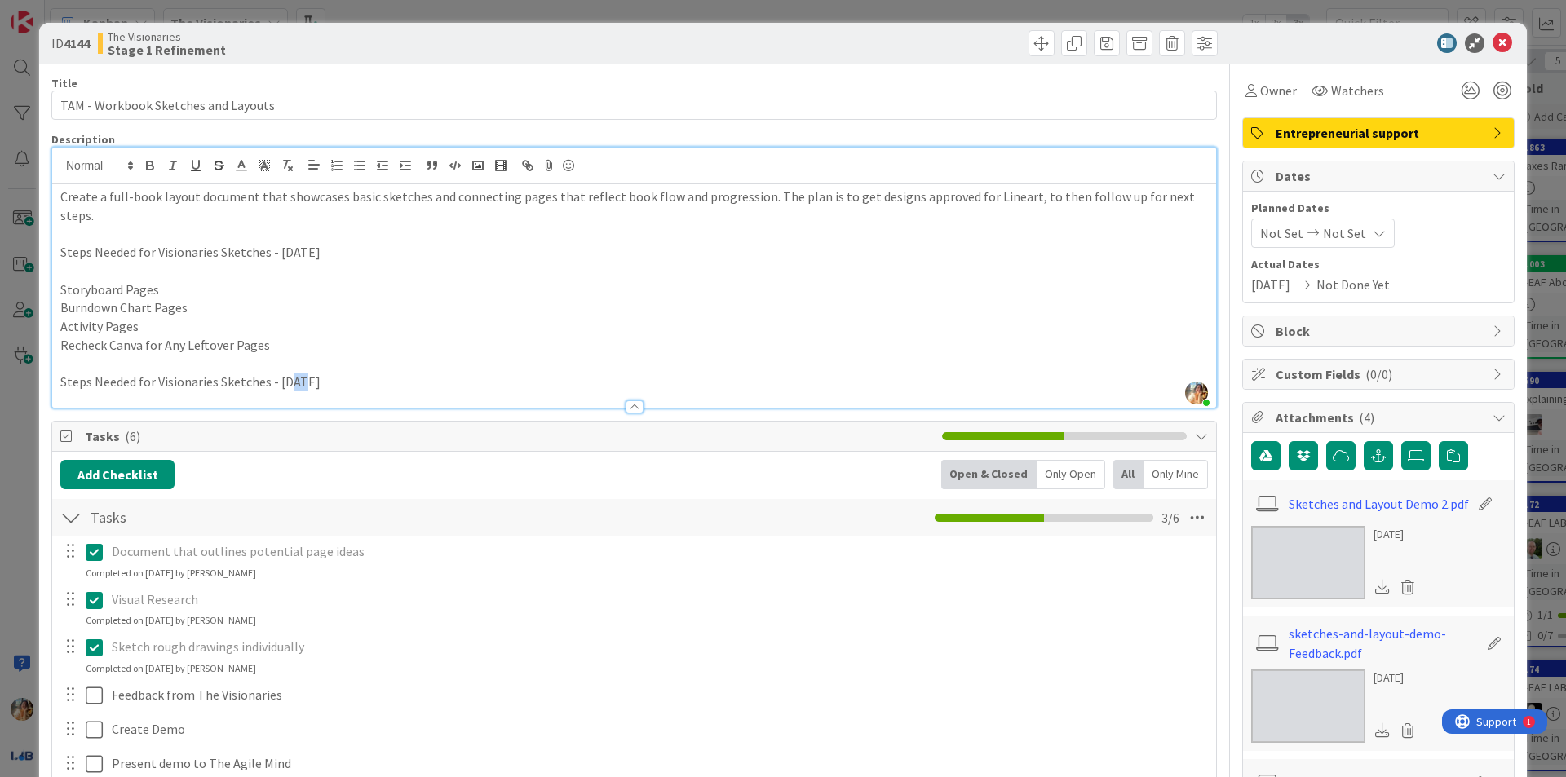
drag, startPoint x: 299, startPoint y: 357, endPoint x: 288, endPoint y: 358, distance: 11.4
click at [288, 373] on p "Steps Needed for Visionaries Sketches - [DATE]" at bounding box center [634, 382] width 1148 height 19
click at [352, 373] on p "Steps Needed for Visionaries Sketches - [DATE]" at bounding box center [634, 382] width 1148 height 19
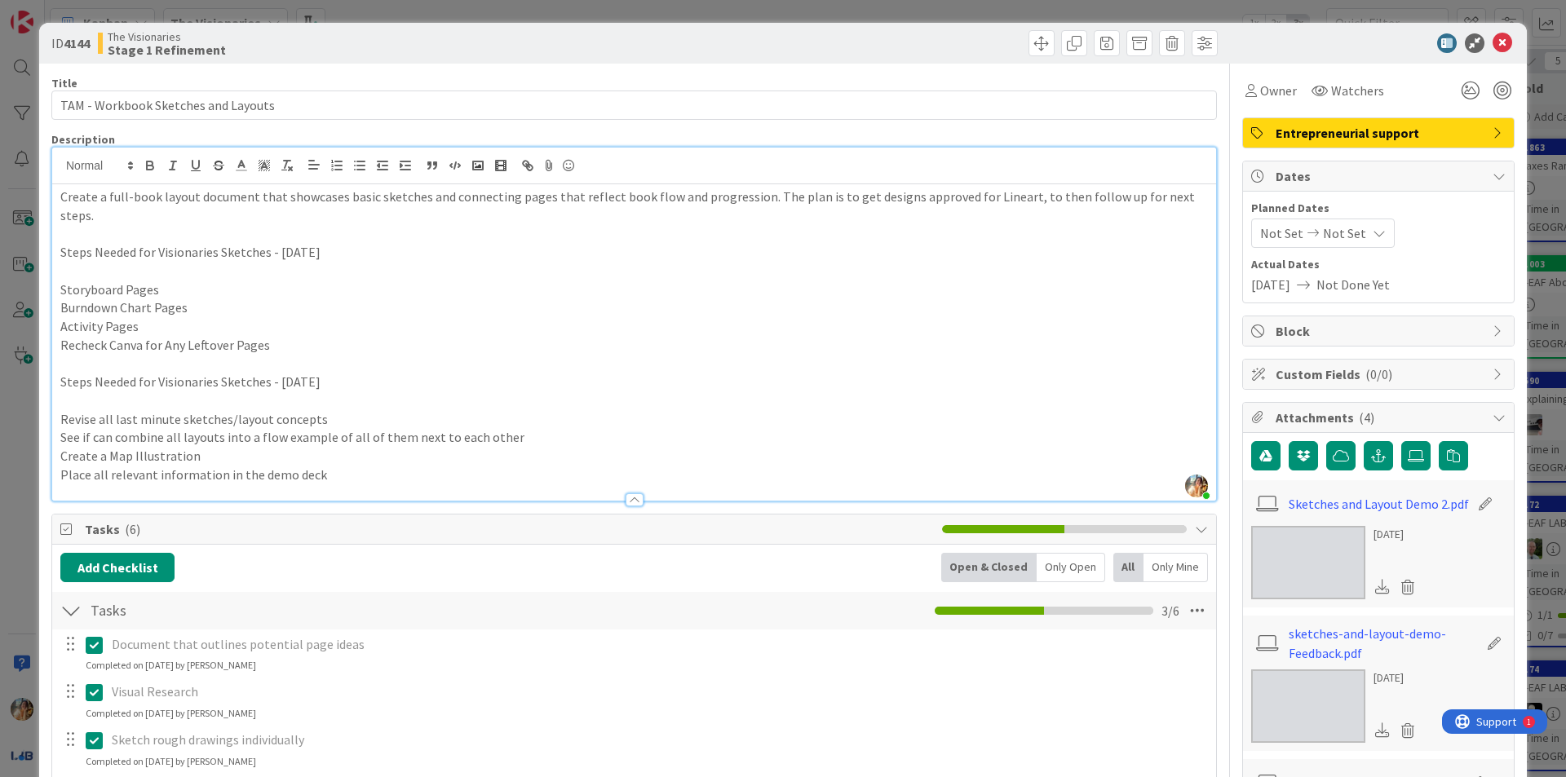
click at [709, 485] on div "Title 35 / 128 TAM - Workbook Sketches and Layouts Description [PERSON_NAME] ju…" at bounding box center [634, 591] width 1166 height 1054
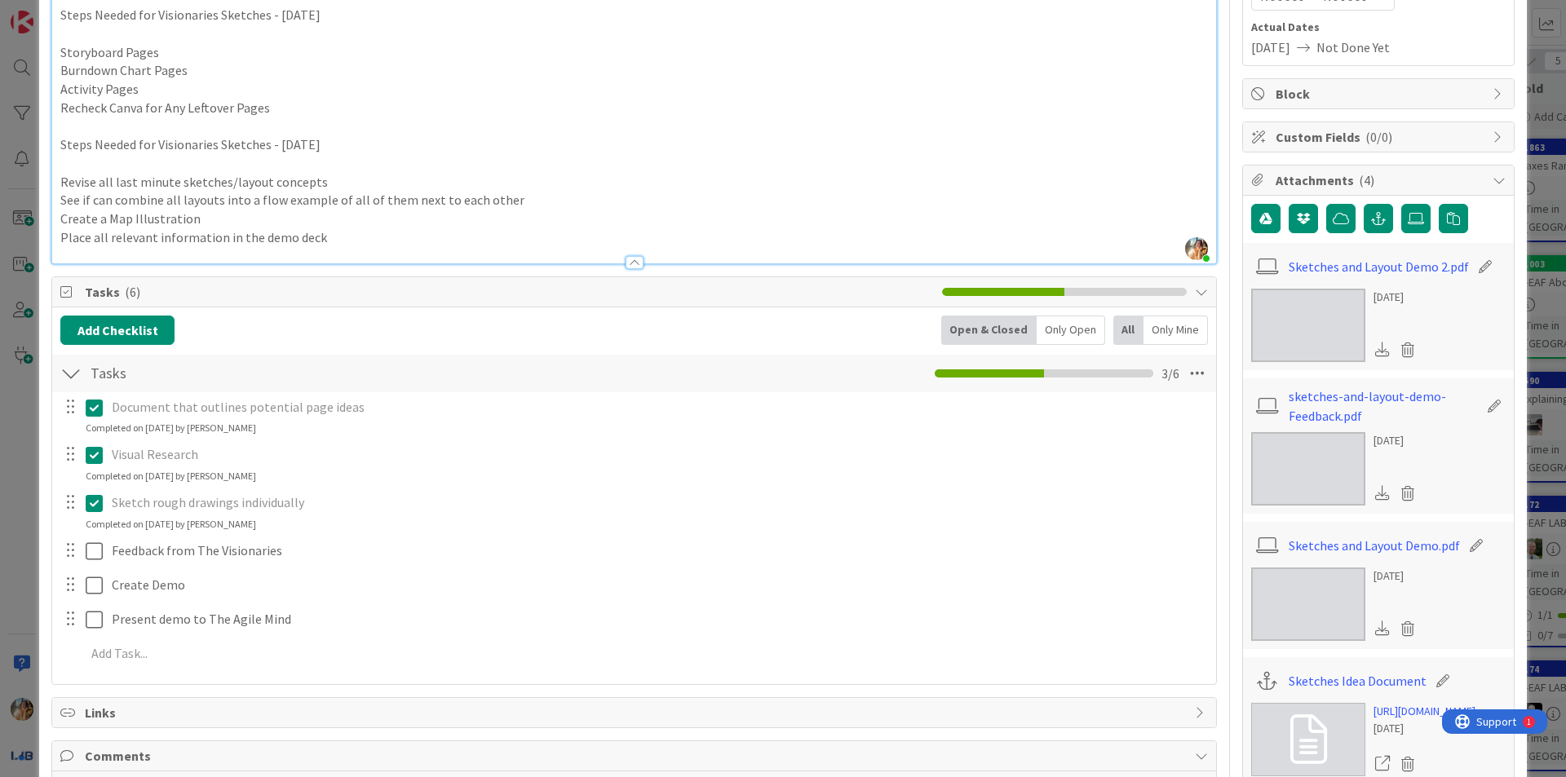
scroll to position [245, 0]
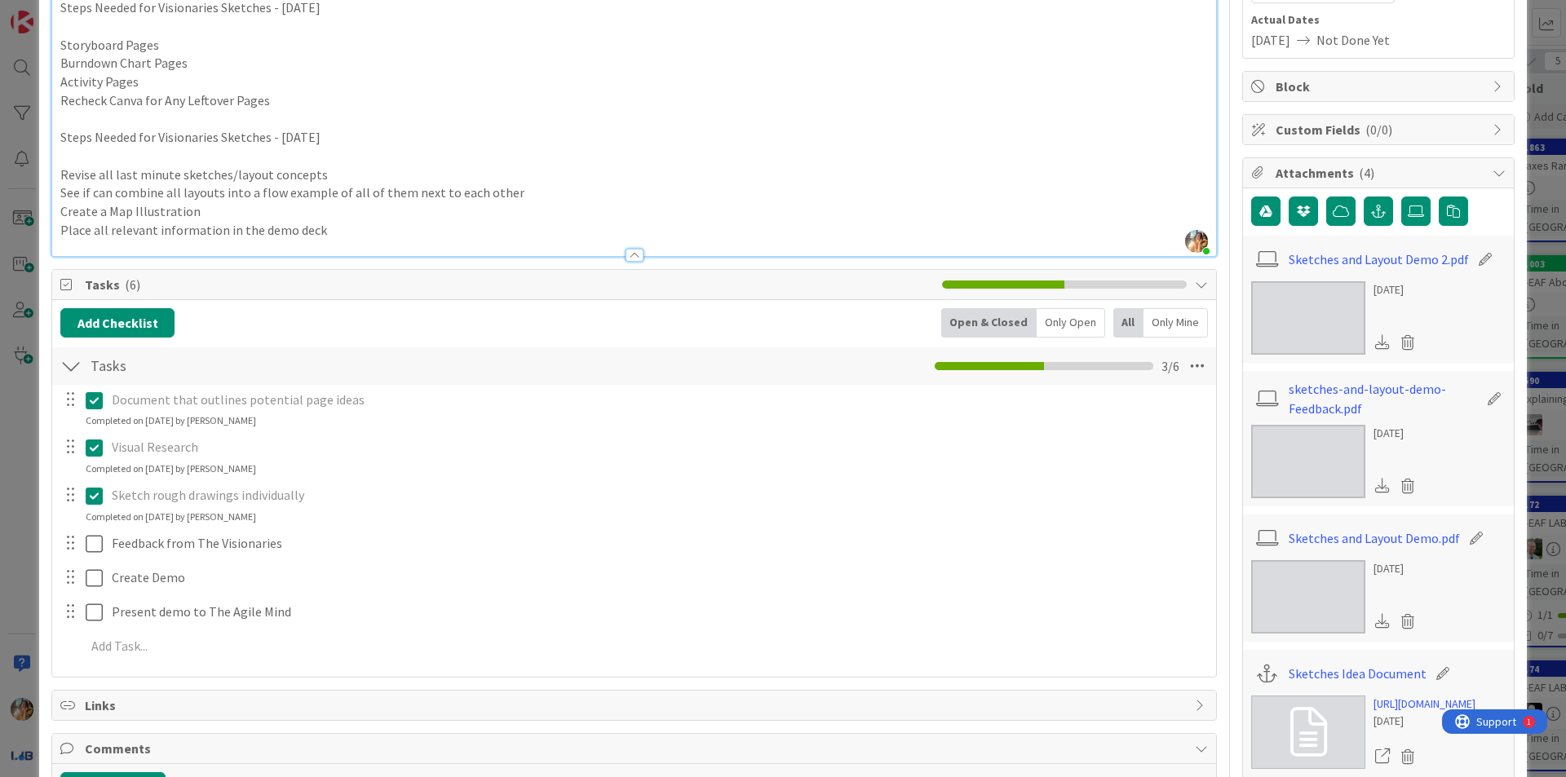
click at [29, 480] on div "ID 4144 The Visionaries Stage 1 Refinement Title 35 / 128 TAM - Workbook Sketch…" at bounding box center [783, 388] width 1566 height 777
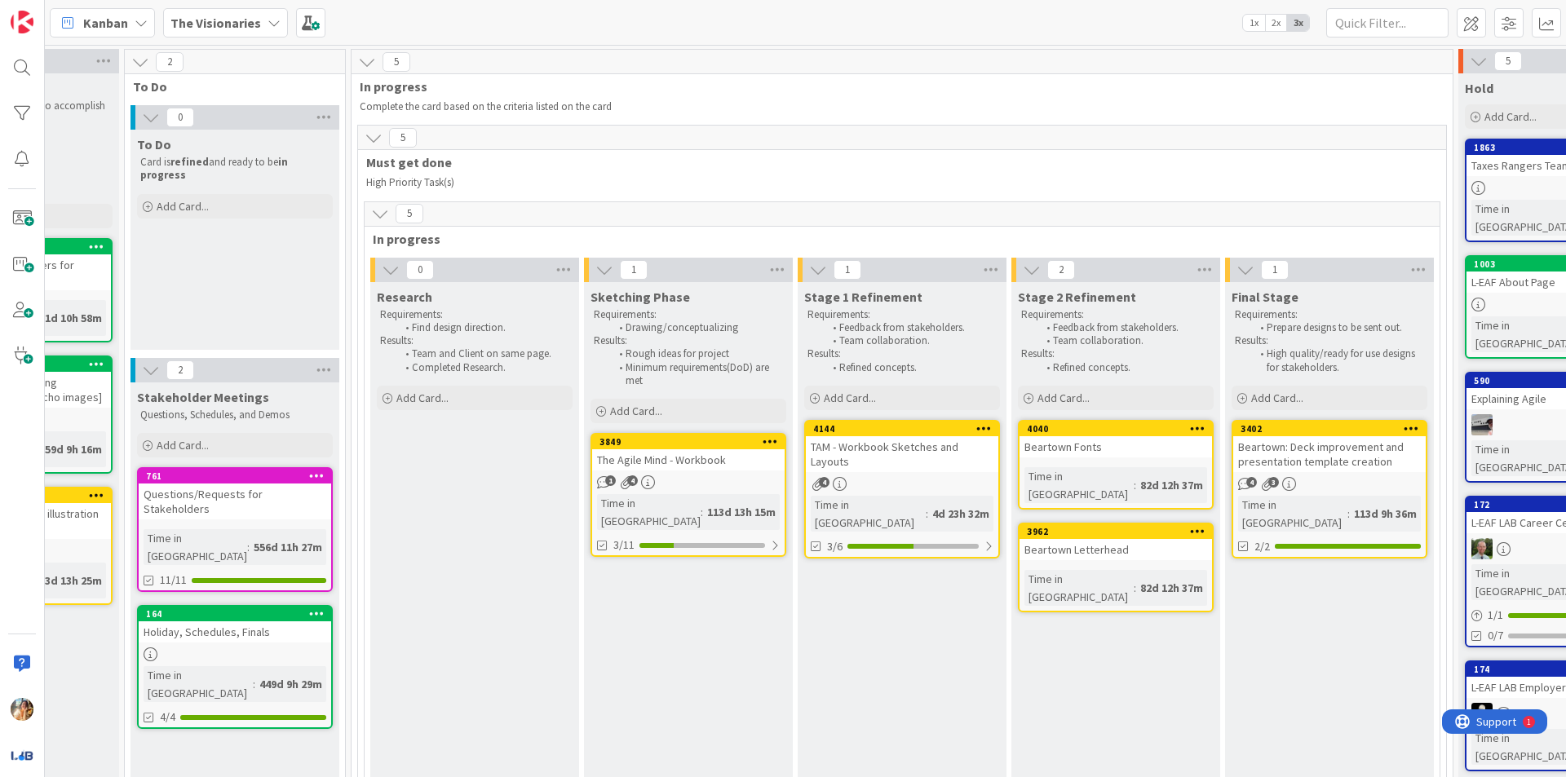
scroll to position [0, 51]
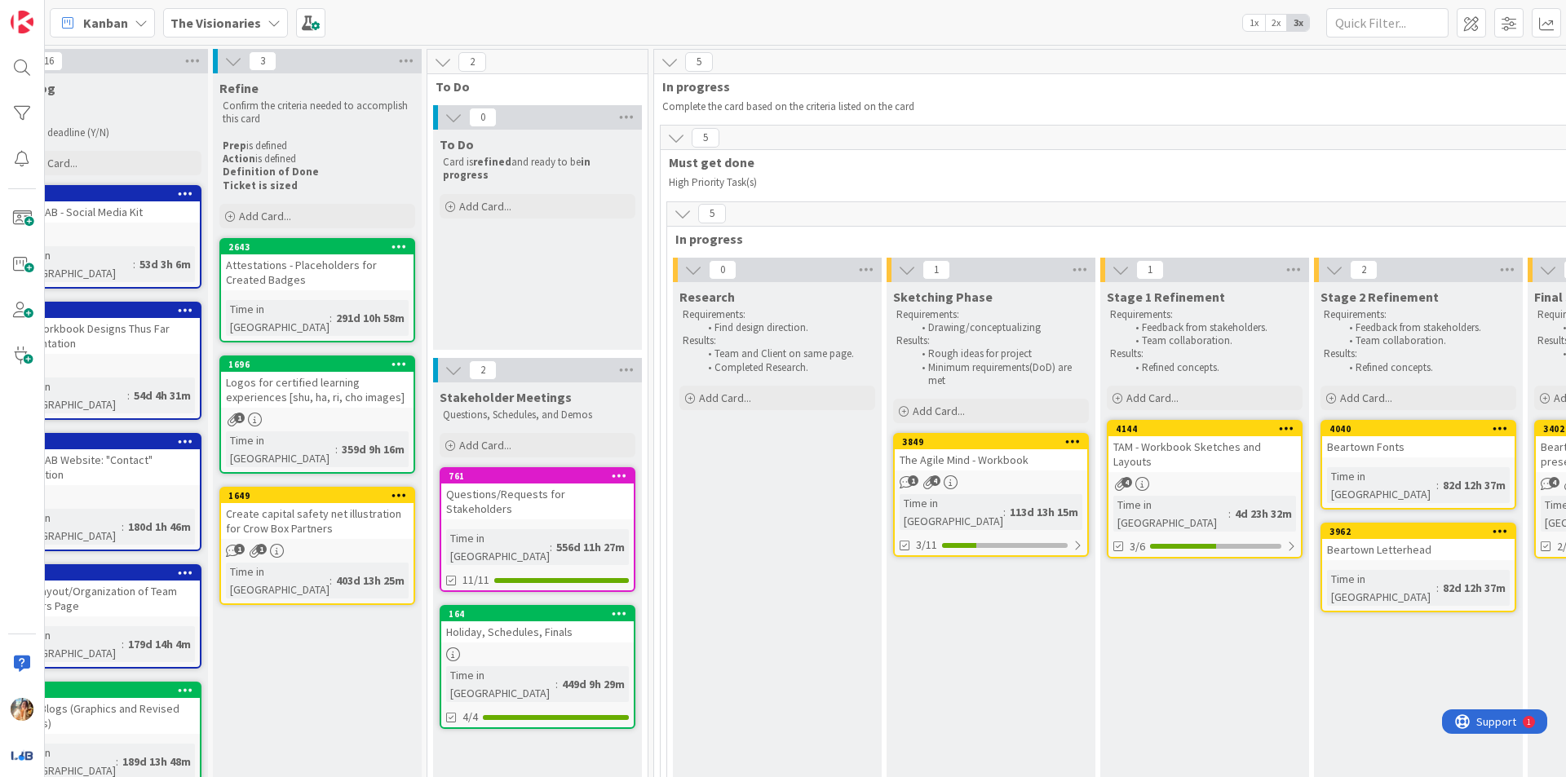
click at [1149, 454] on div "TAM - Workbook Sketches and Layouts" at bounding box center [1205, 454] width 193 height 36
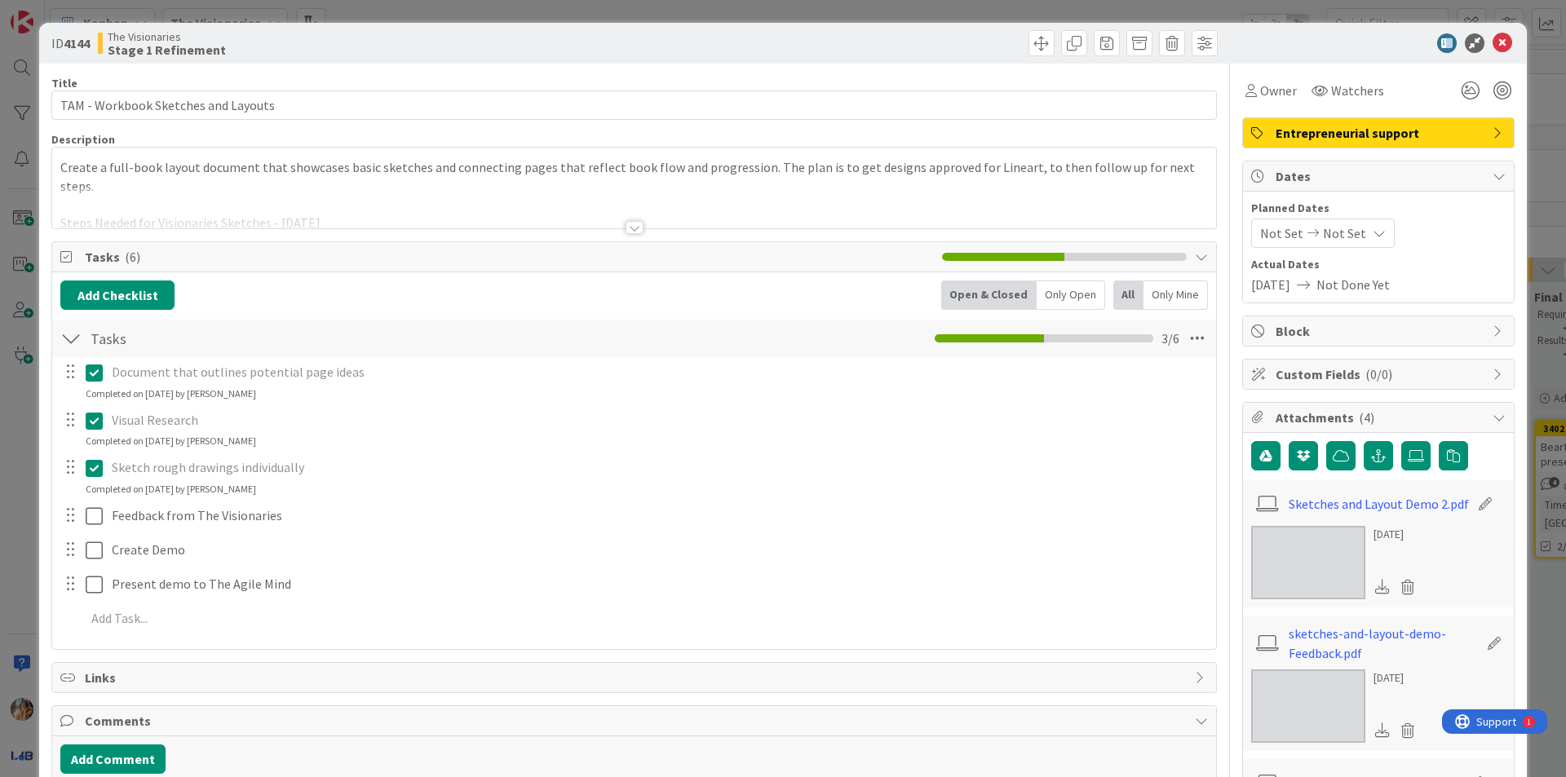
click at [614, 222] on div at bounding box center [634, 208] width 1164 height 42
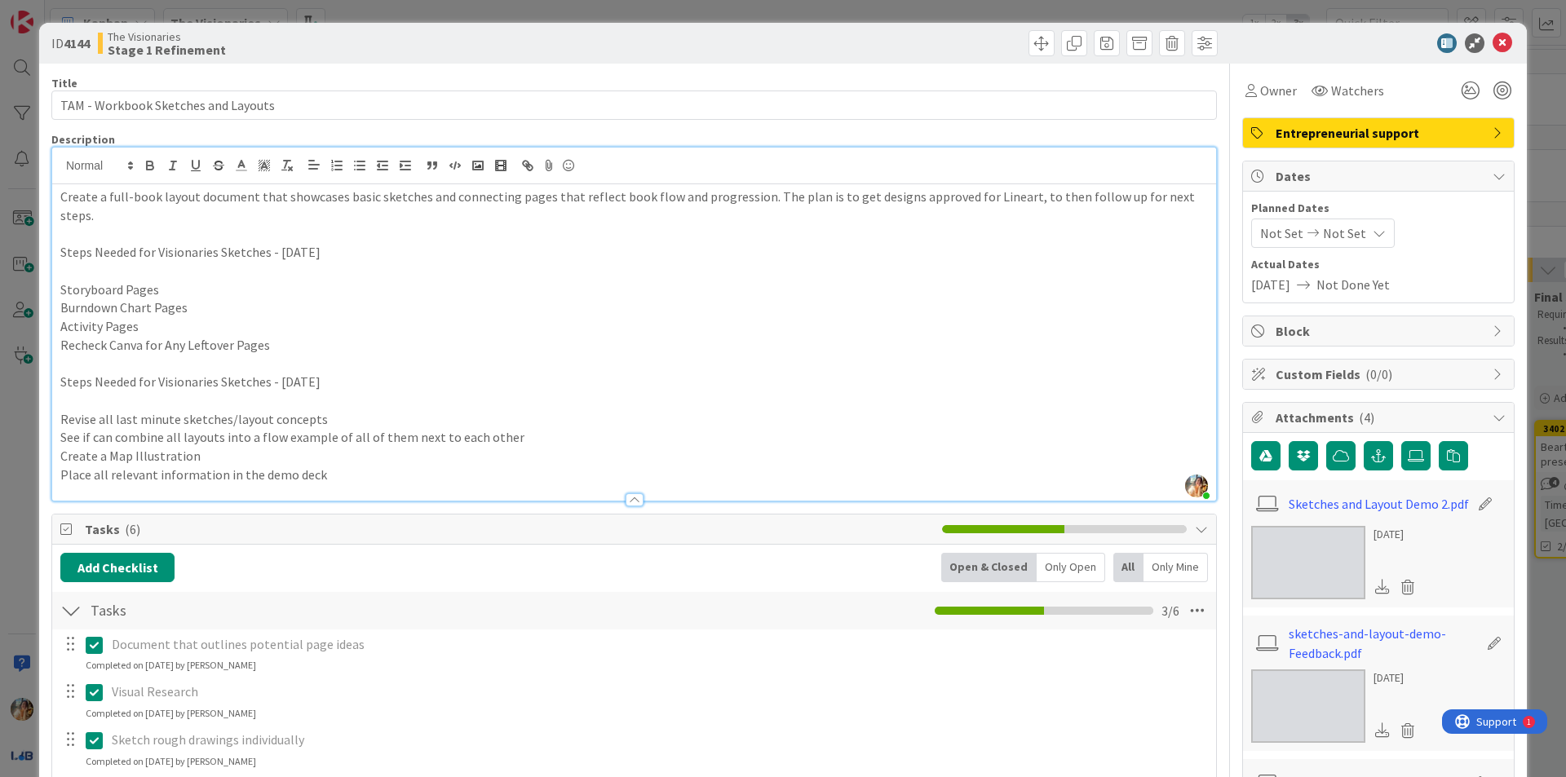
click at [0, 495] on div "ID 4144 The Visionaries Stage 1 Refinement Title 35 / 128 TAM - Workbook Sketch…" at bounding box center [783, 388] width 1566 height 777
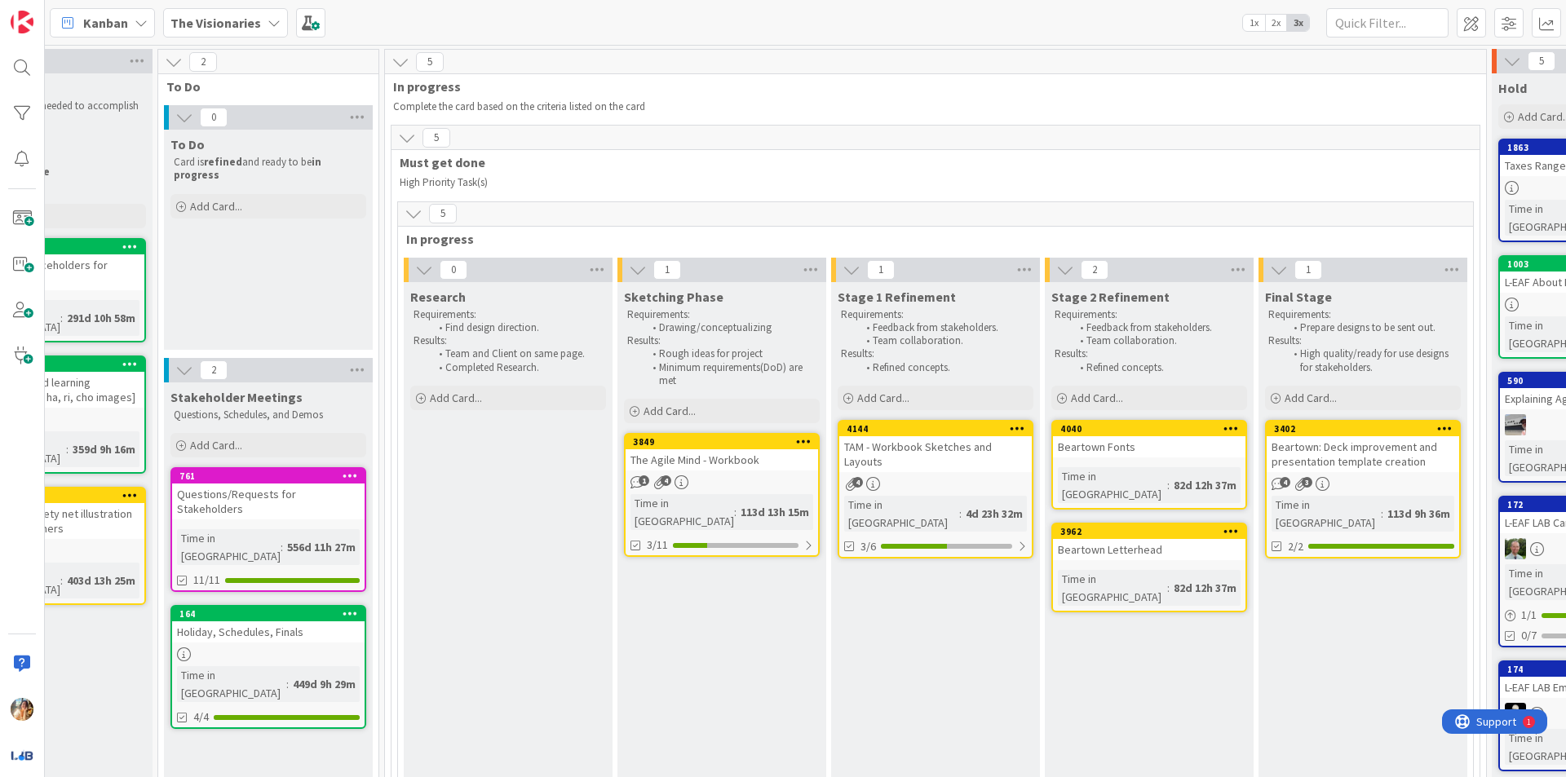
scroll to position [0, 355]
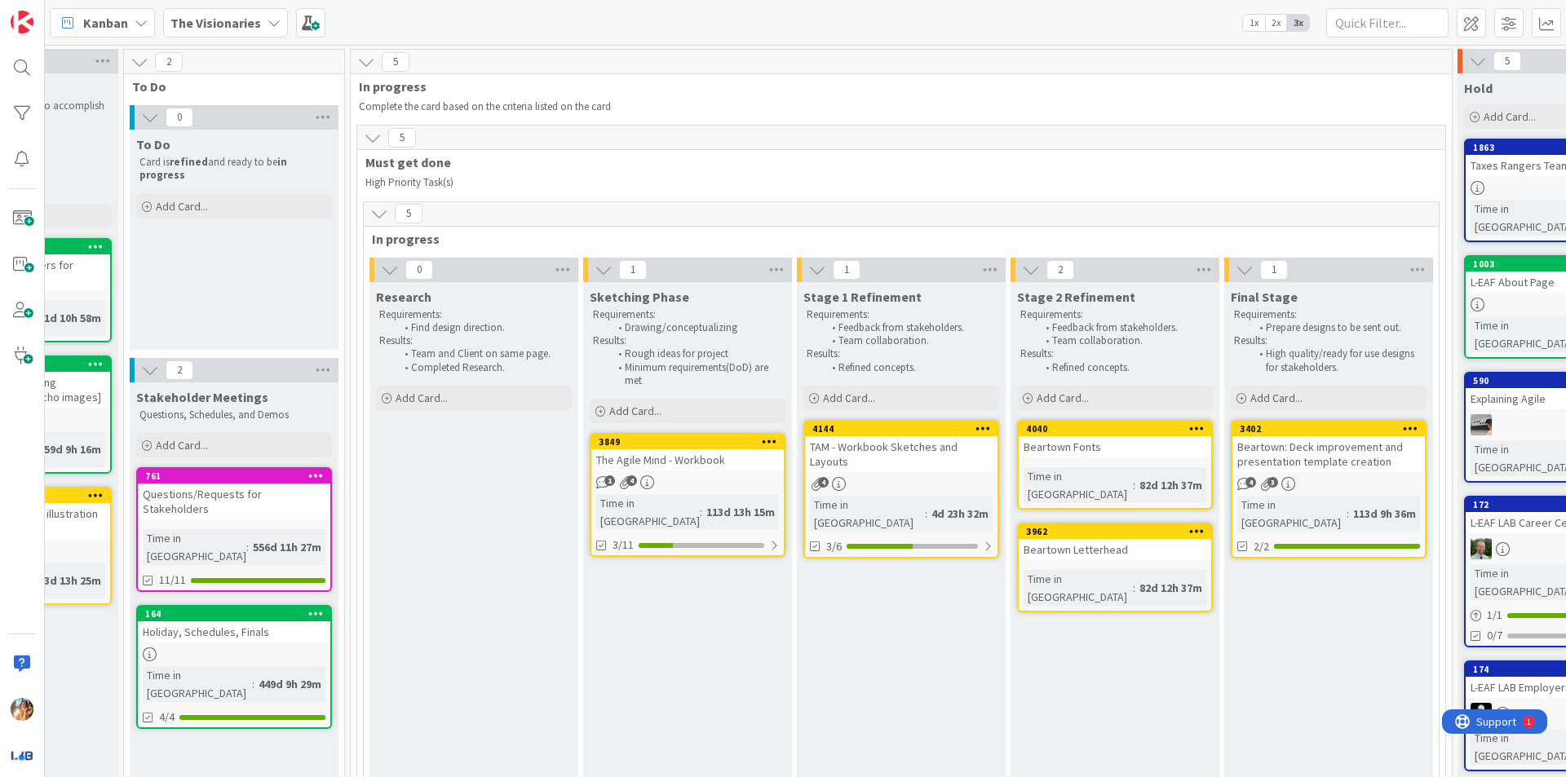
click at [263, 12] on div "The Visionaries" at bounding box center [225, 22] width 125 height 29
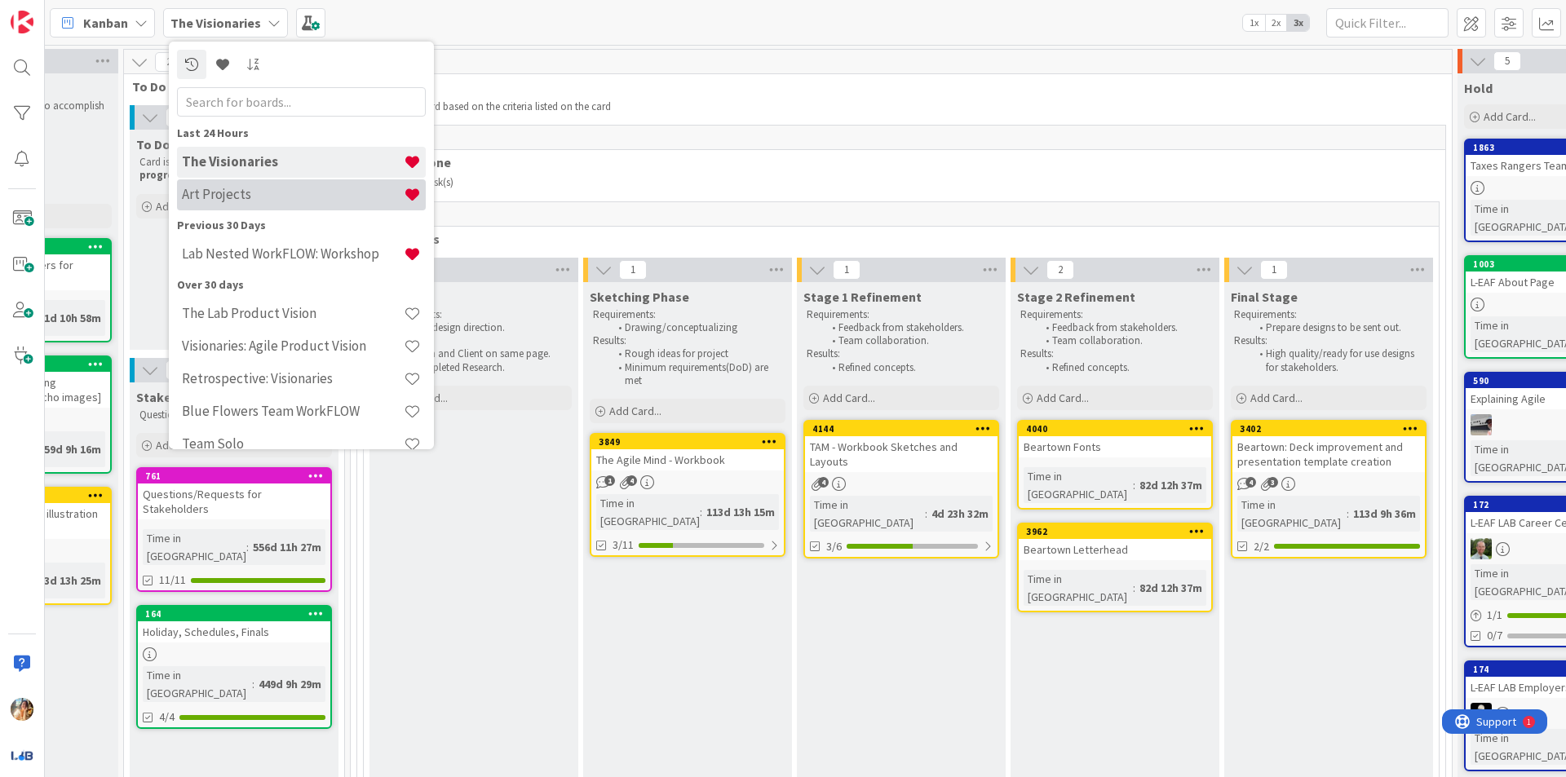
click at [328, 202] on h4 "Art Projects" at bounding box center [293, 194] width 222 height 16
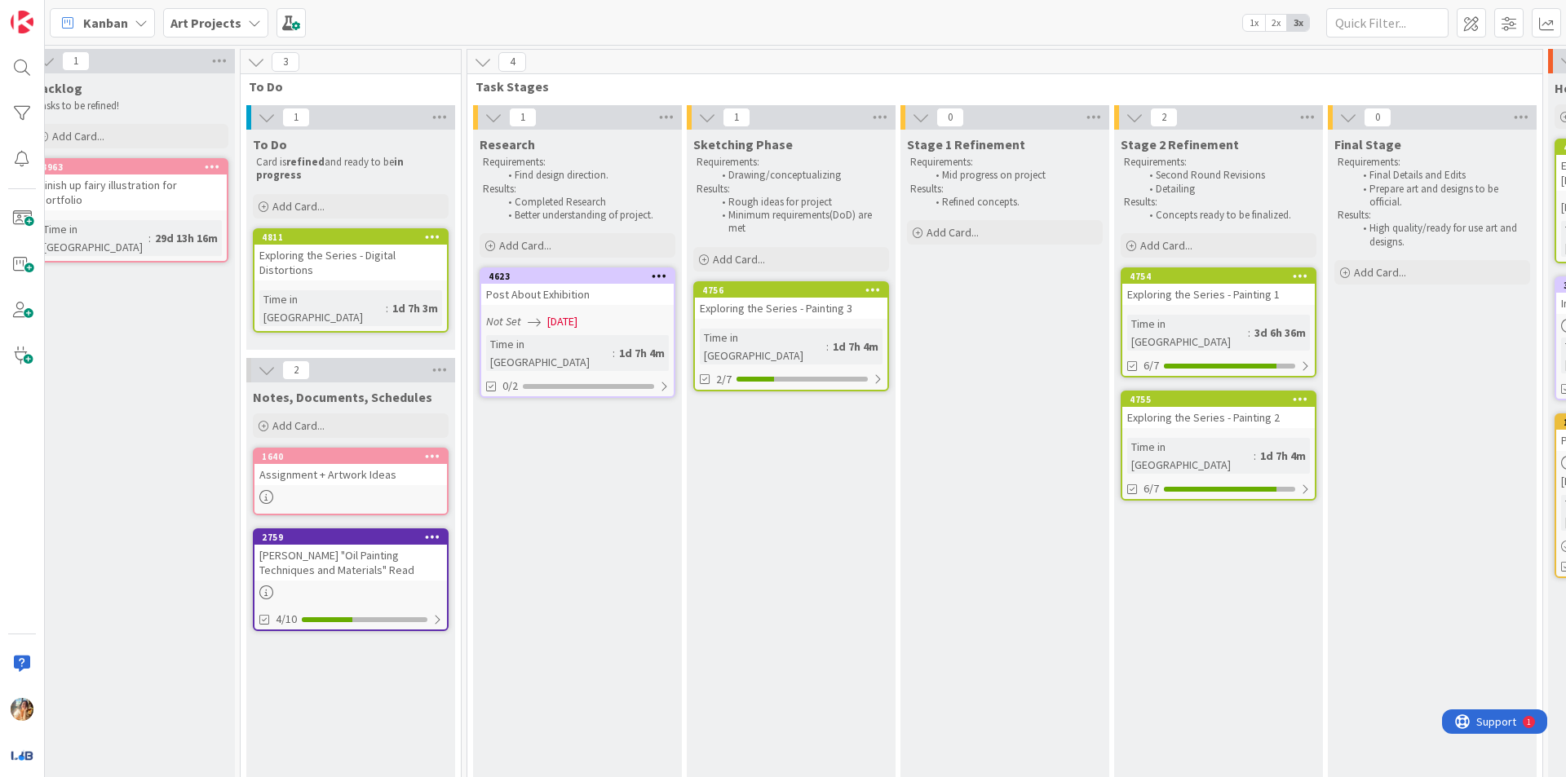
scroll to position [0, 239]
